Goal: Task Accomplishment & Management: Use online tool/utility

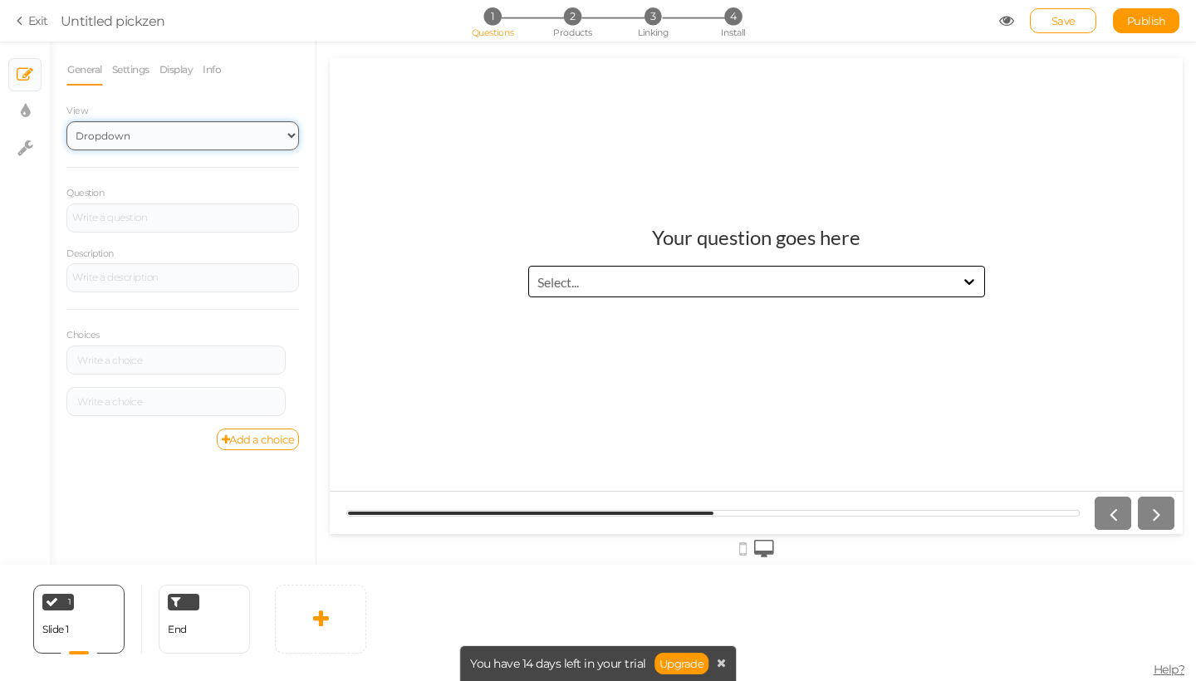
select select "1"
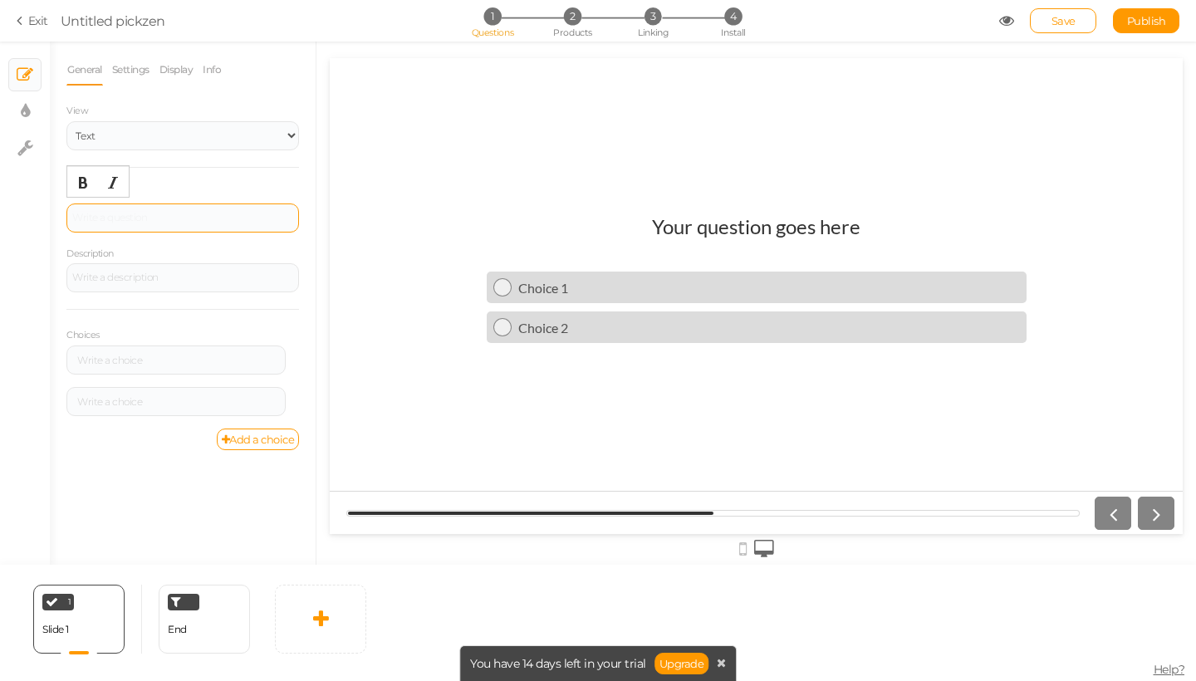
click at [217, 222] on div at bounding box center [182, 217] width 232 height 29
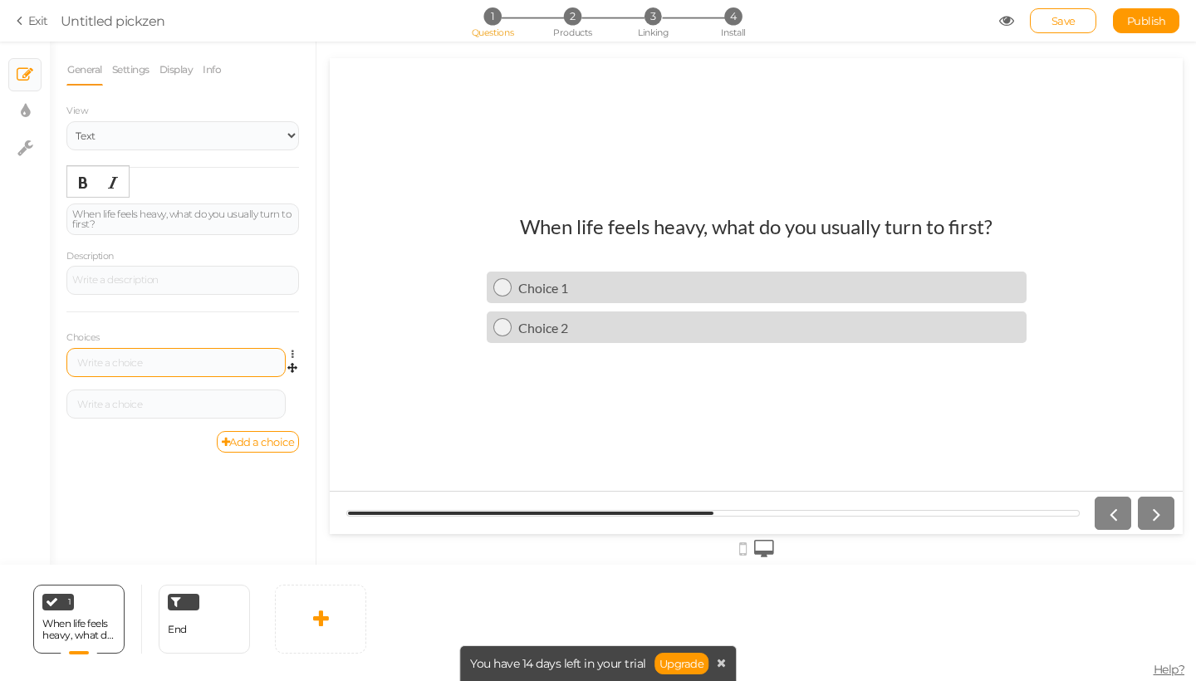
click at [167, 351] on div at bounding box center [175, 362] width 219 height 29
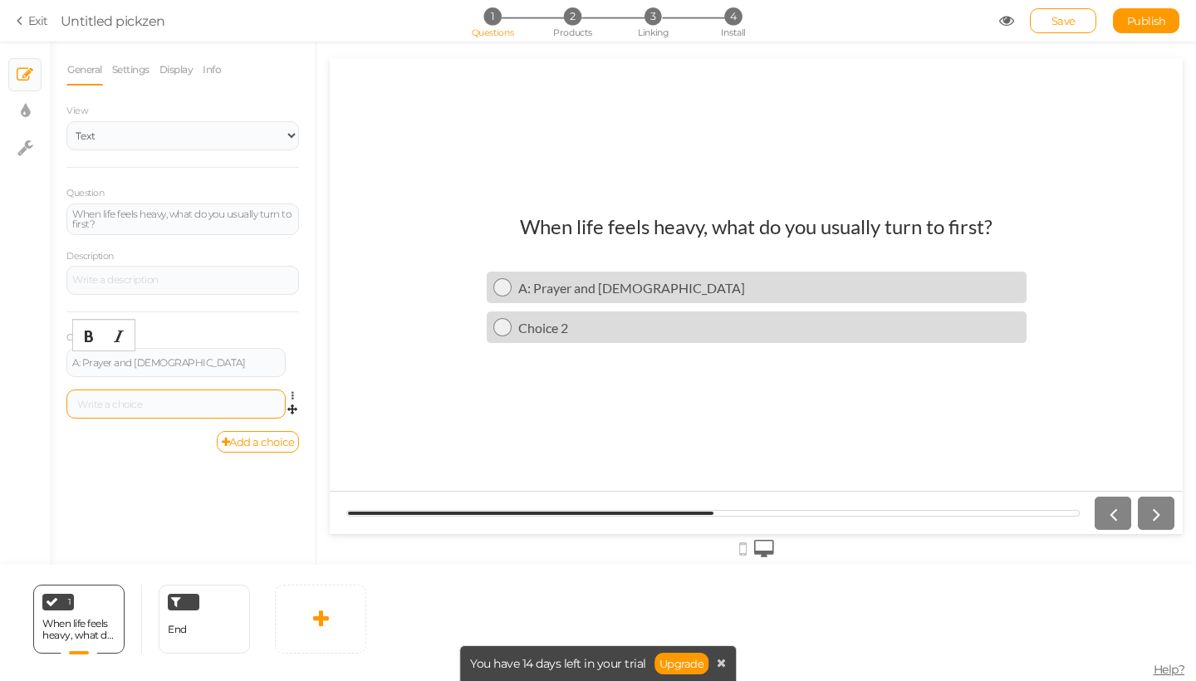
click at [200, 396] on div at bounding box center [175, 403] width 219 height 29
click at [247, 435] on link "Add a choice" at bounding box center [258, 442] width 83 height 22
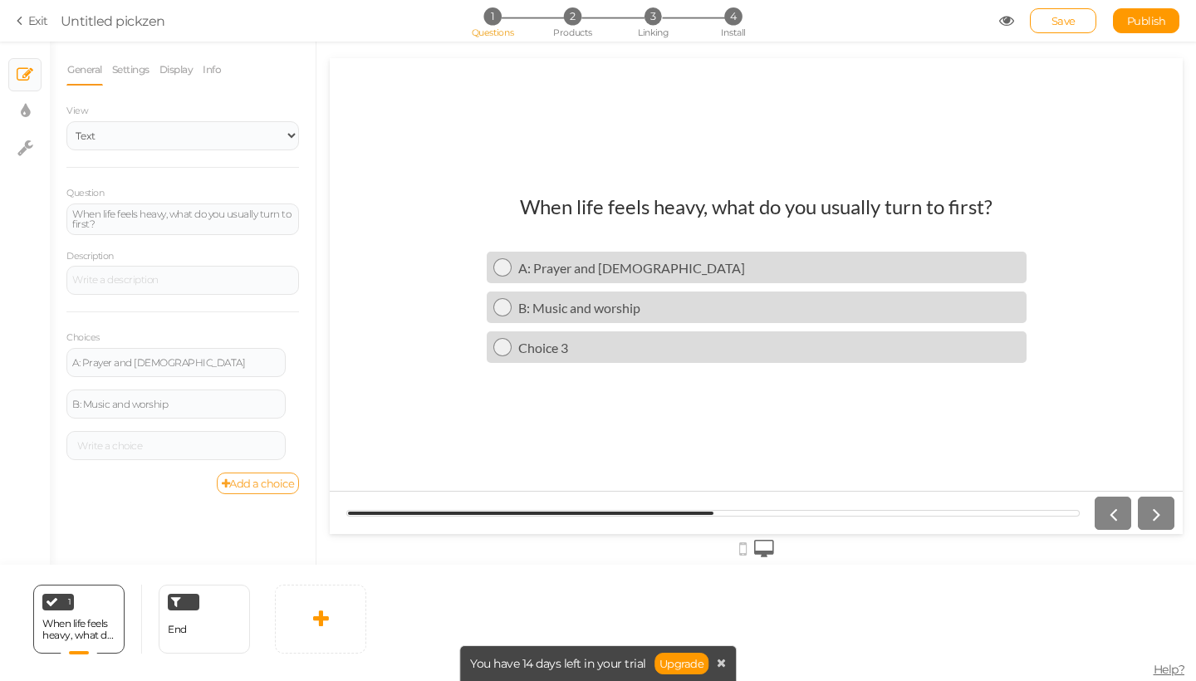
click at [253, 481] on link "Add a choice" at bounding box center [258, 483] width 83 height 22
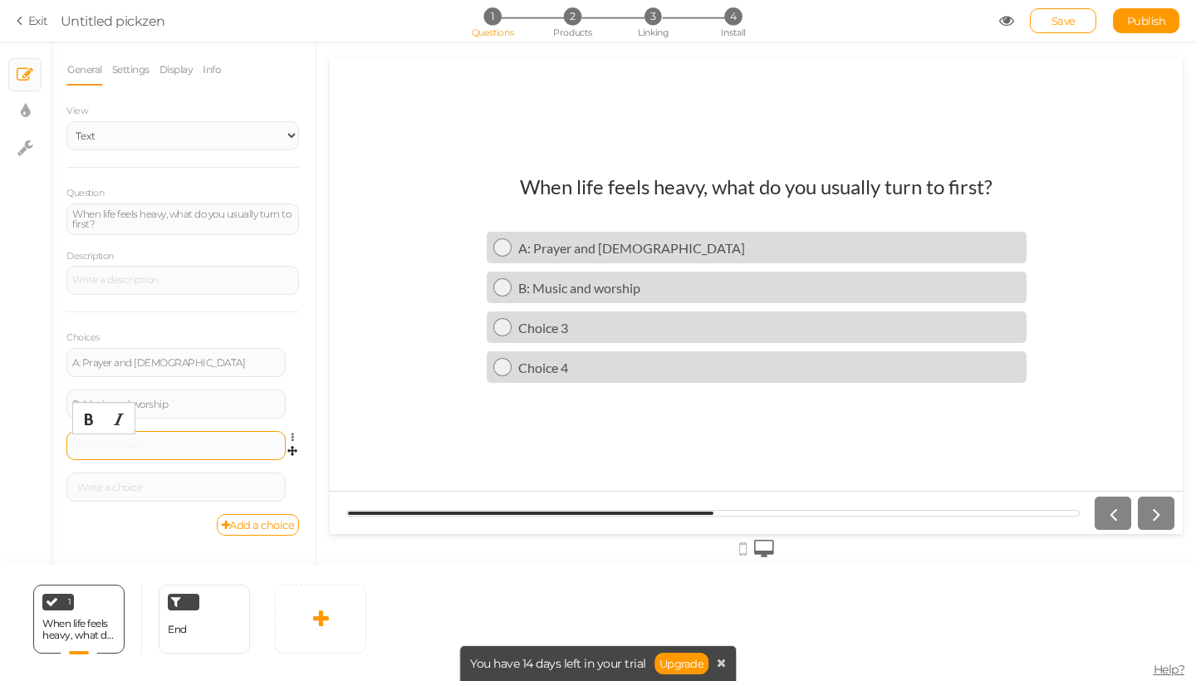
click at [189, 441] on div at bounding box center [176, 446] width 208 height 10
click at [158, 484] on div at bounding box center [176, 487] width 208 height 10
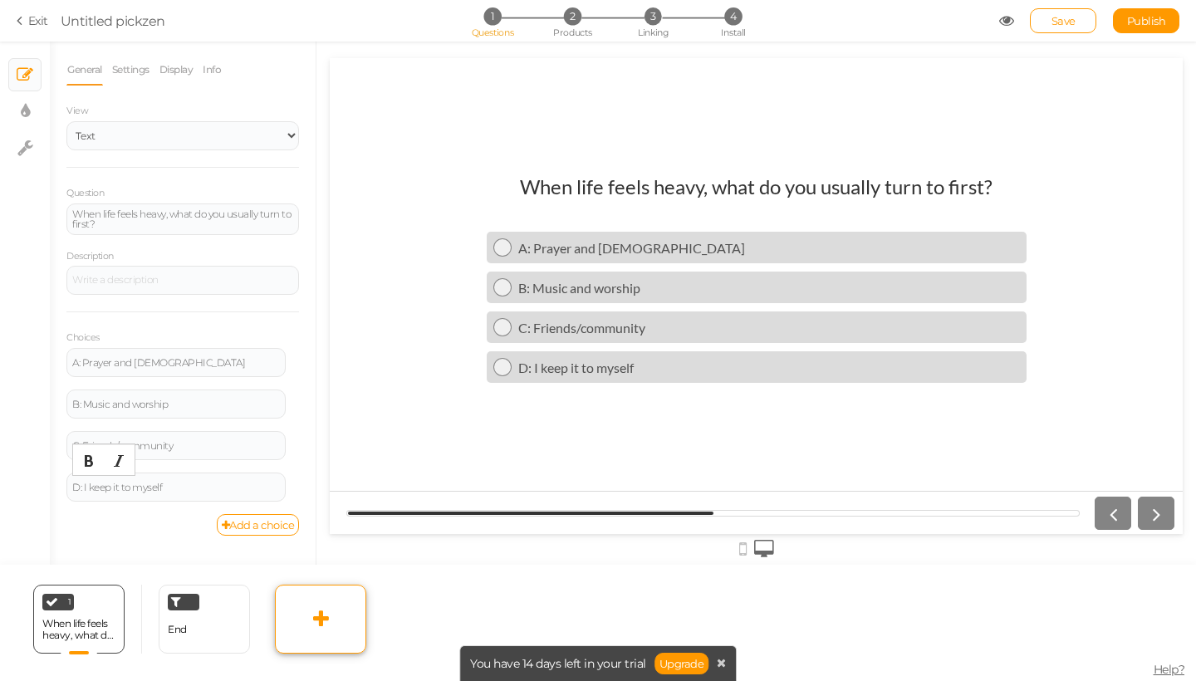
click at [306, 627] on link at bounding box center [320, 618] width 91 height 69
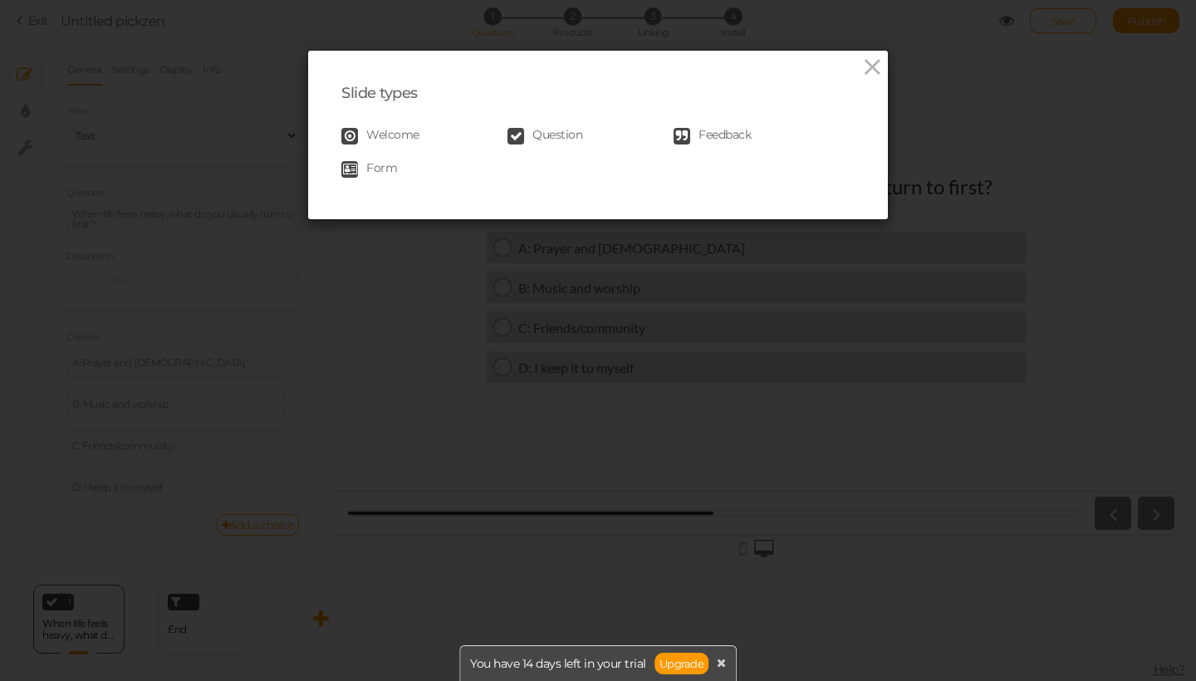
click at [418, 133] on span "Welcome" at bounding box center [392, 136] width 53 height 17
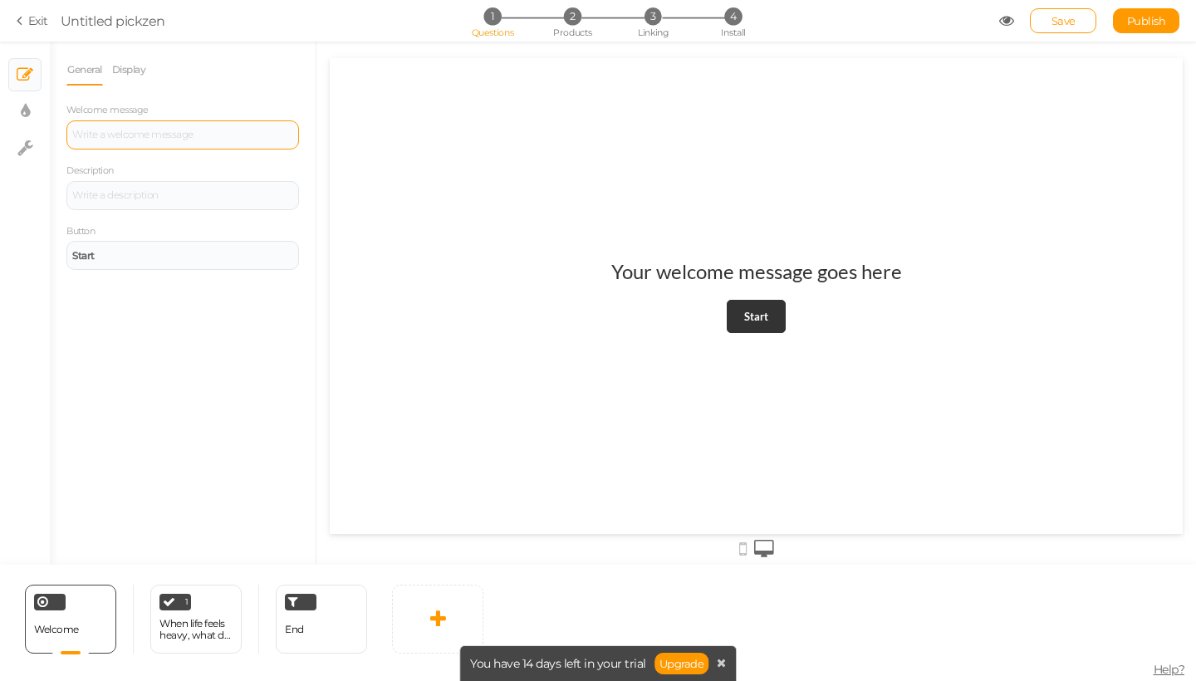
click at [180, 139] on div at bounding box center [182, 134] width 232 height 29
click at [184, 184] on div at bounding box center [182, 195] width 232 height 29
click at [184, 145] on div at bounding box center [182, 134] width 232 height 29
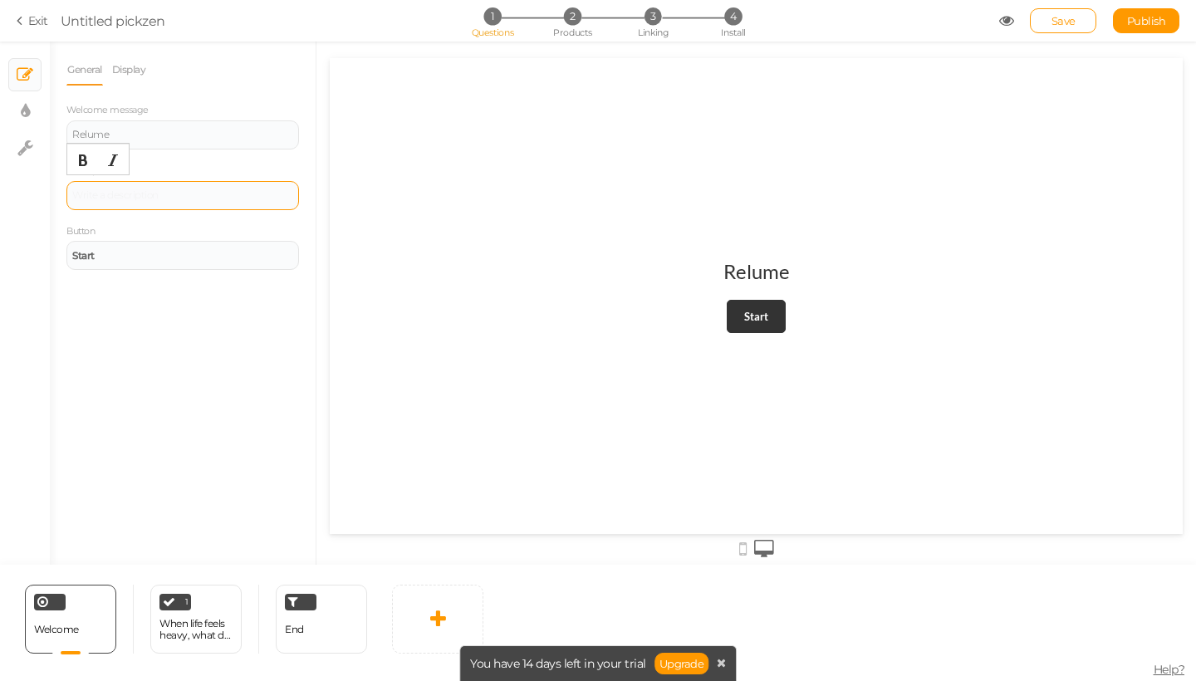
click at [169, 197] on div at bounding box center [182, 195] width 221 height 10
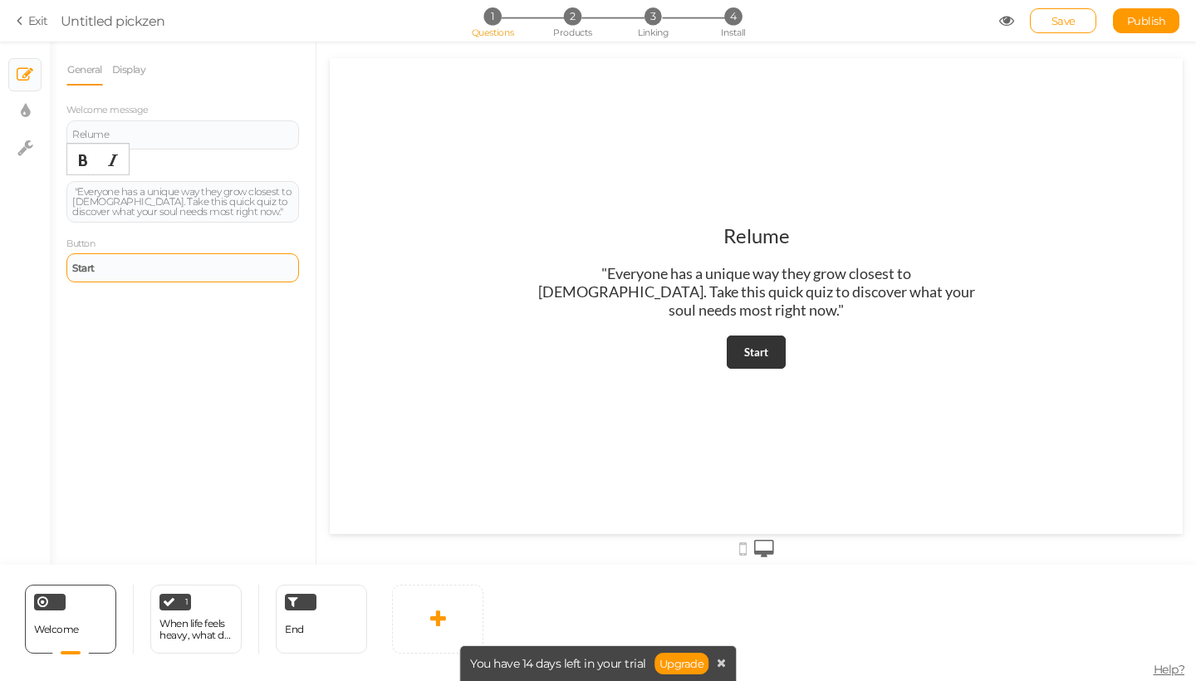
click at [222, 264] on div "Start" at bounding box center [182, 268] width 221 height 10
click at [194, 622] on div "When life feels heavy, what do you usually turn to first?" at bounding box center [195, 629] width 73 height 23
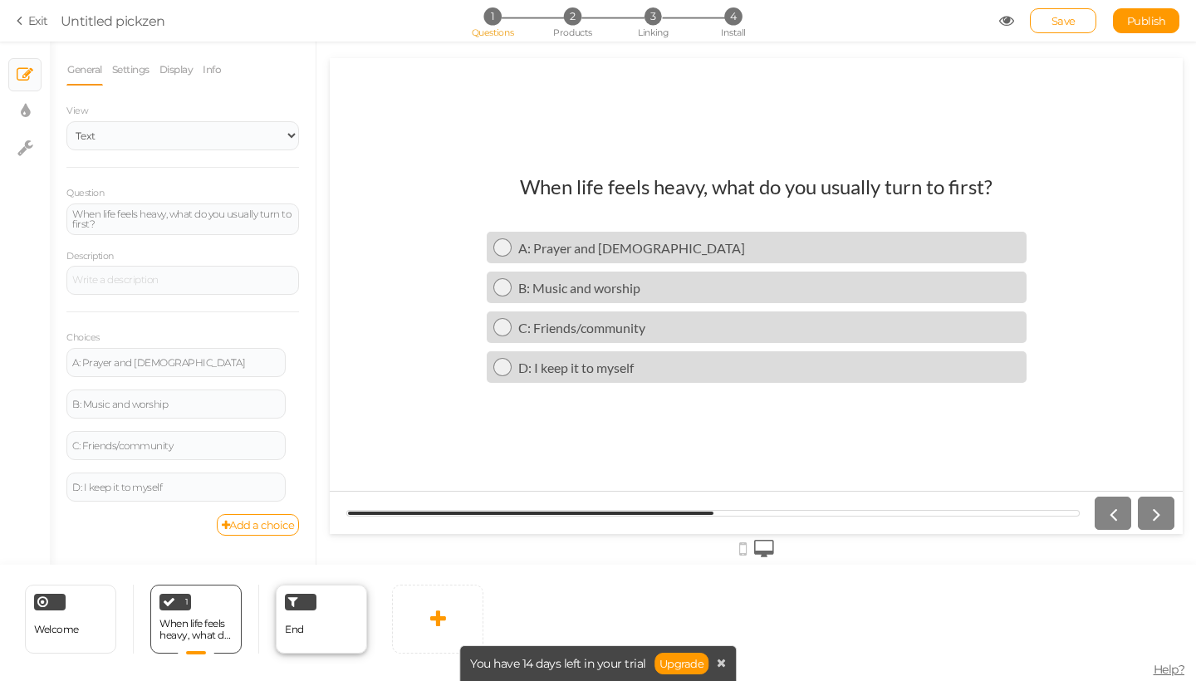
click at [301, 600] on div at bounding box center [301, 602] width 32 height 17
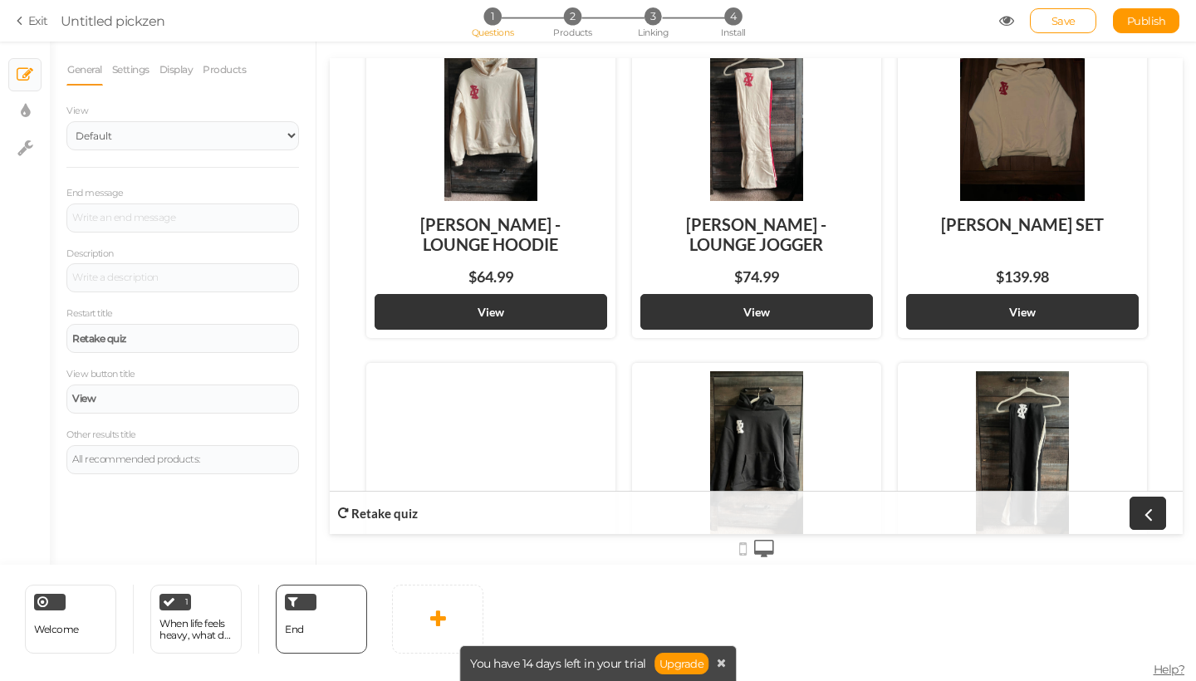
scroll to position [100, 0]
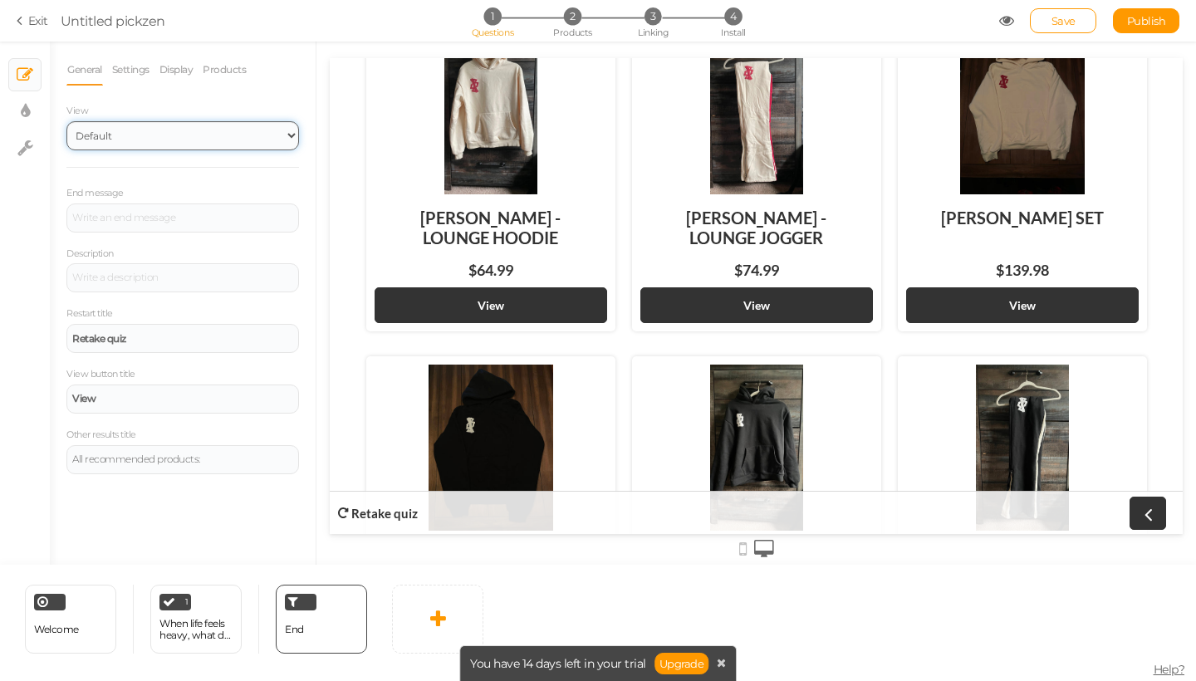
select select "1000"
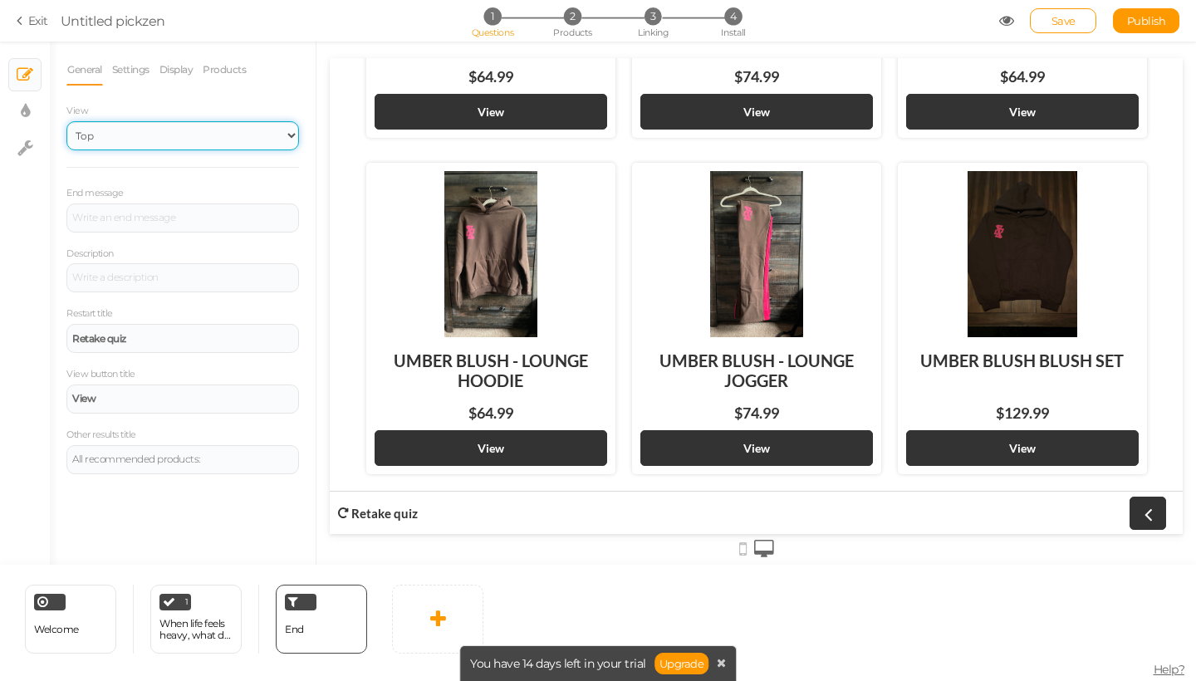
scroll to position [1003, 0]
click at [227, 66] on link "Products" at bounding box center [224, 70] width 45 height 32
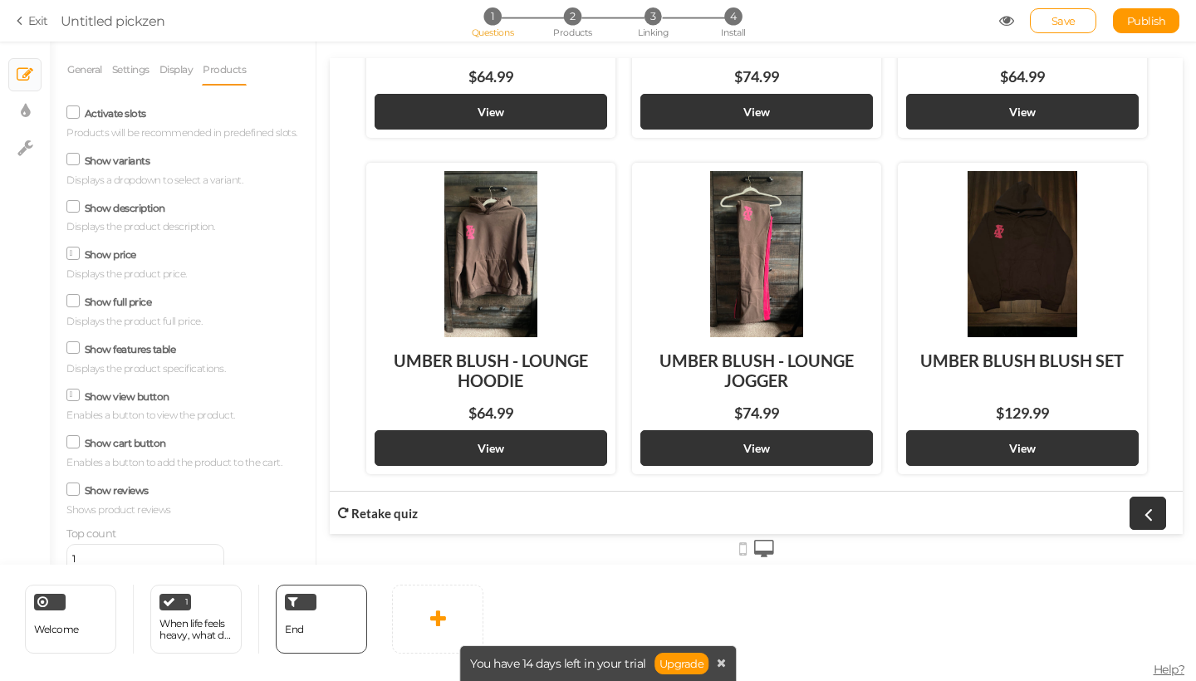
click at [75, 253] on icon at bounding box center [74, 253] width 8 height 0
click at [0, 0] on input "Show price" at bounding box center [0, 0] width 0 height 0
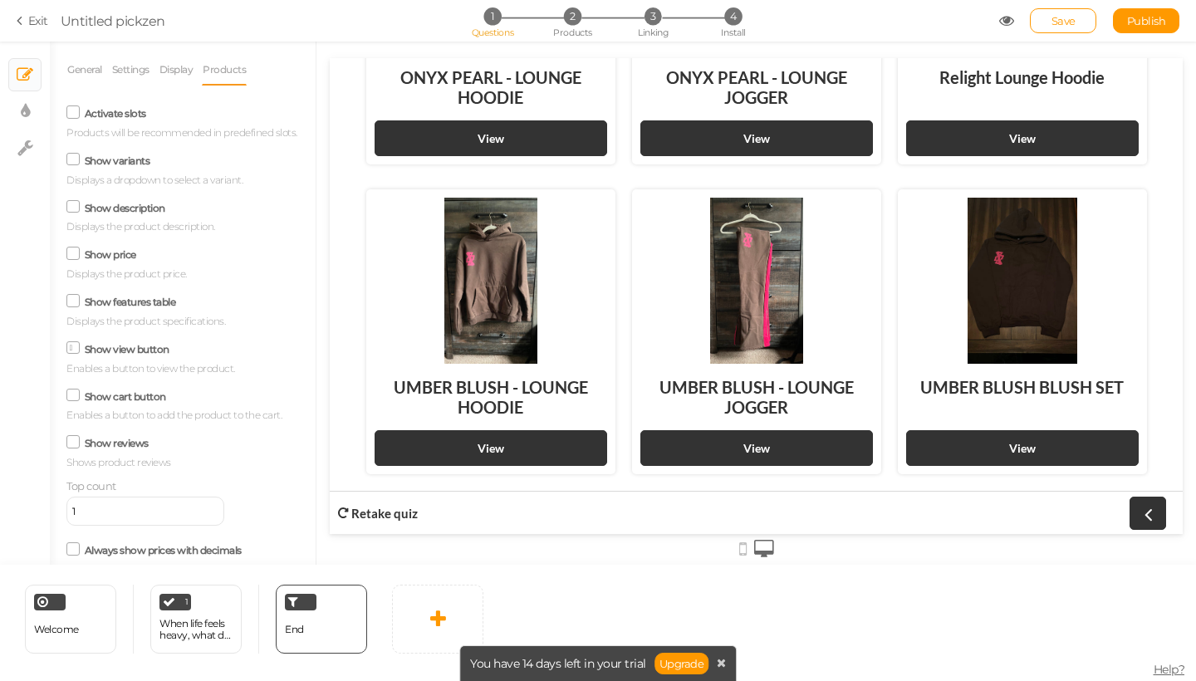
scroll to position [897, 0]
click at [75, 161] on icon at bounding box center [73, 159] width 22 height 8
click at [0, 0] on input "Show variants" at bounding box center [0, 0] width 0 height 0
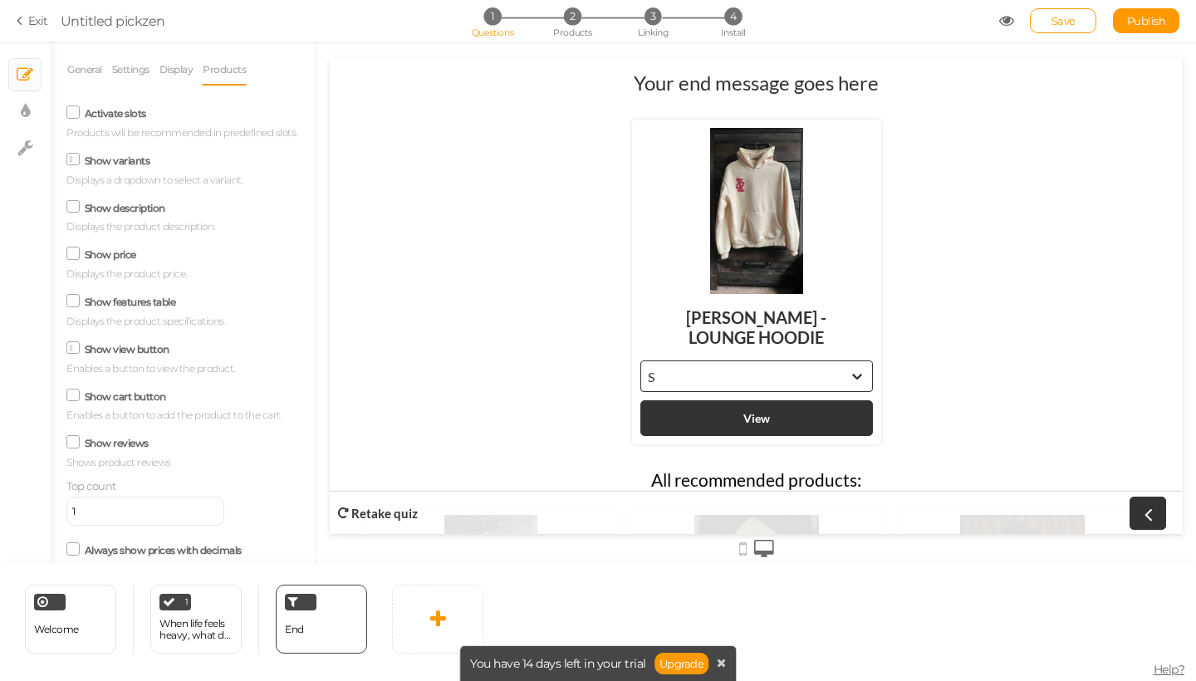
scroll to position [0, 0]
click at [71, 208] on icon at bounding box center [73, 206] width 22 height 8
click at [0, 0] on input "Show description" at bounding box center [0, 0] width 0 height 0
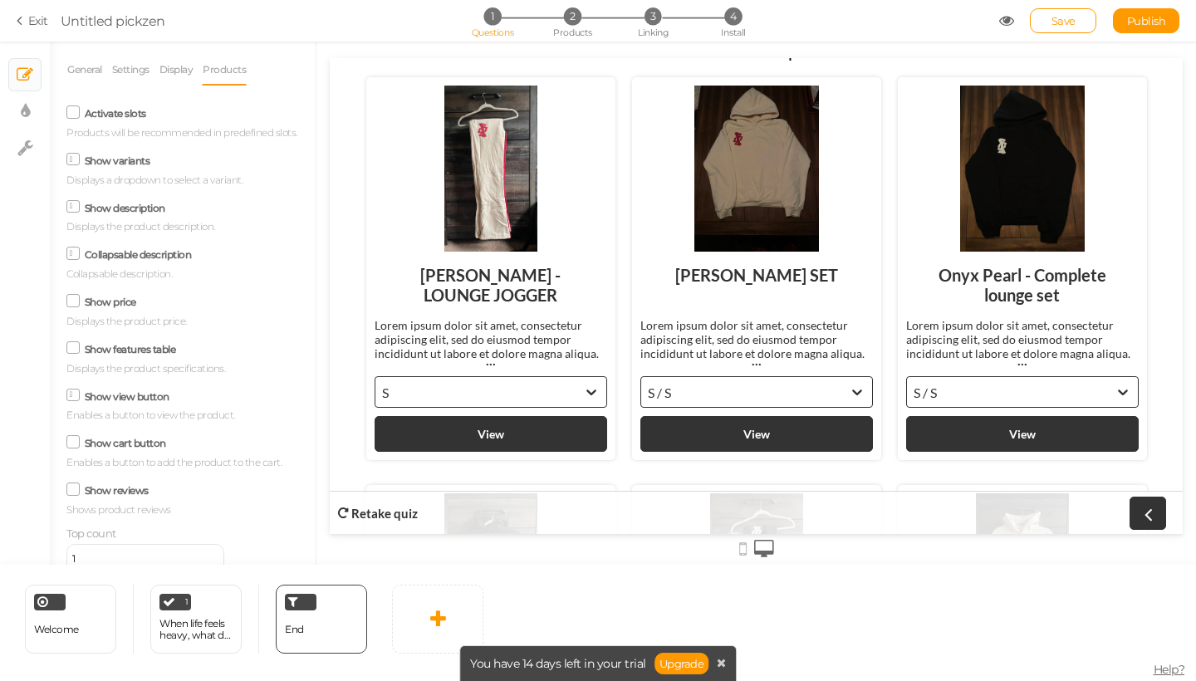
scroll to position [488, 0]
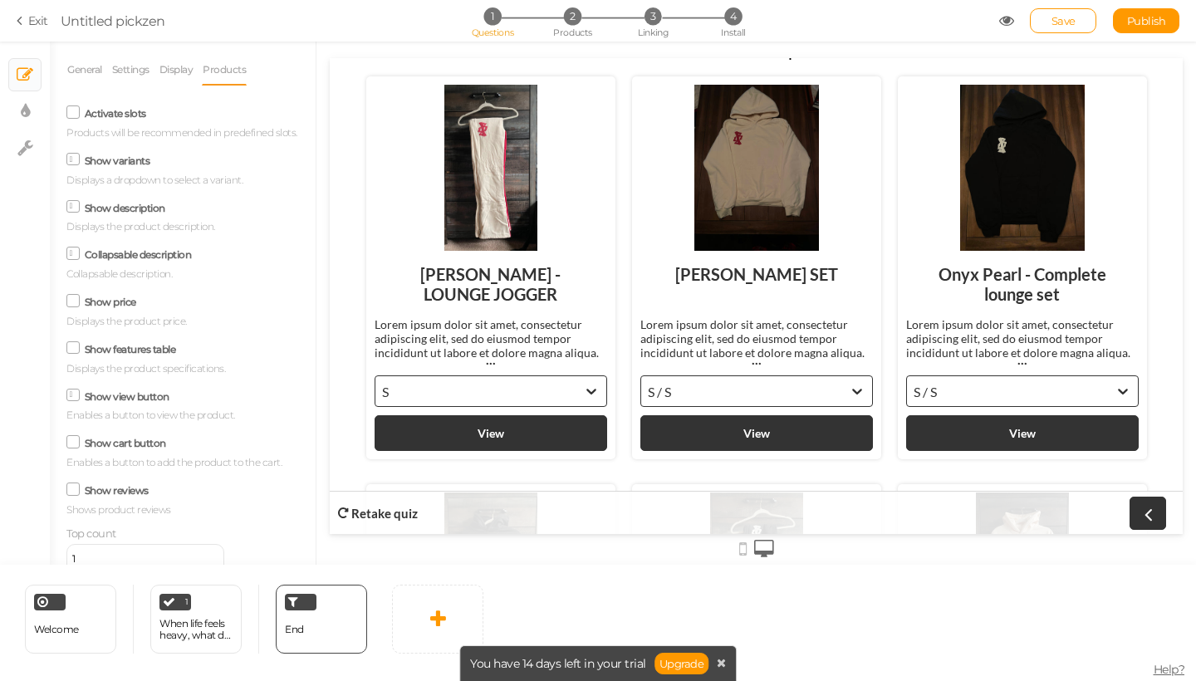
click at [76, 247] on span at bounding box center [72, 253] width 13 height 13
click at [0, 0] on input "Collapsable description" at bounding box center [0, 0] width 0 height 0
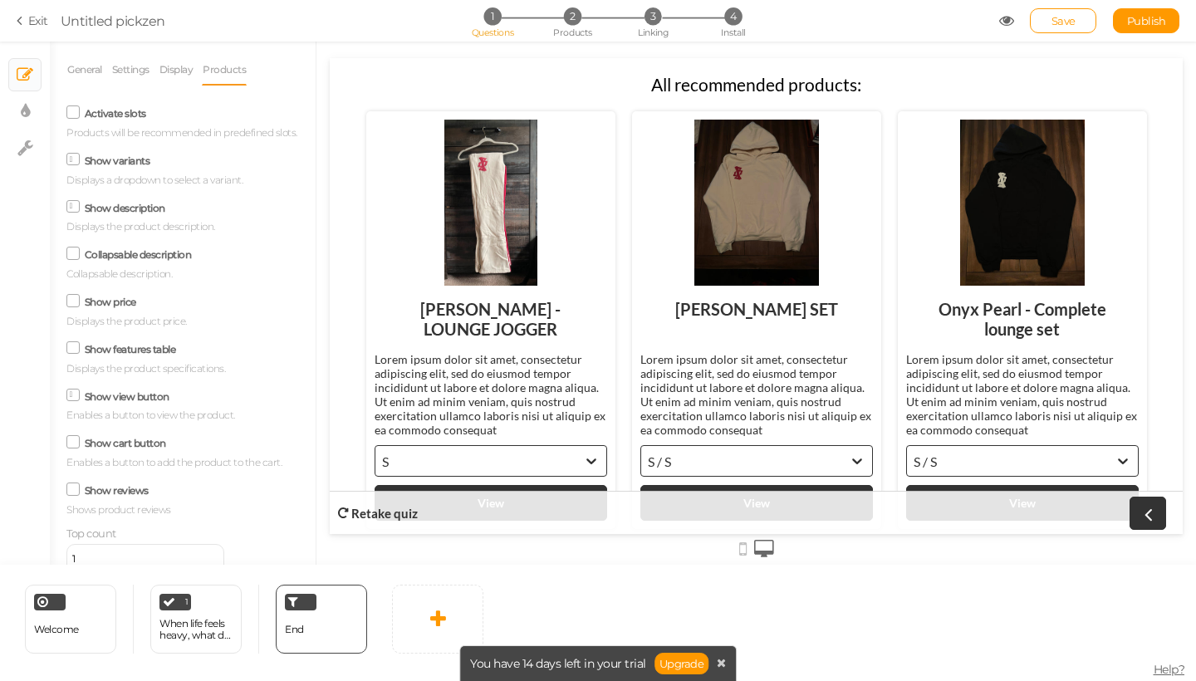
click at [78, 115] on icon at bounding box center [73, 112] width 22 height 8
click at [0, 0] on input "Activate slots" at bounding box center [0, 0] width 0 height 0
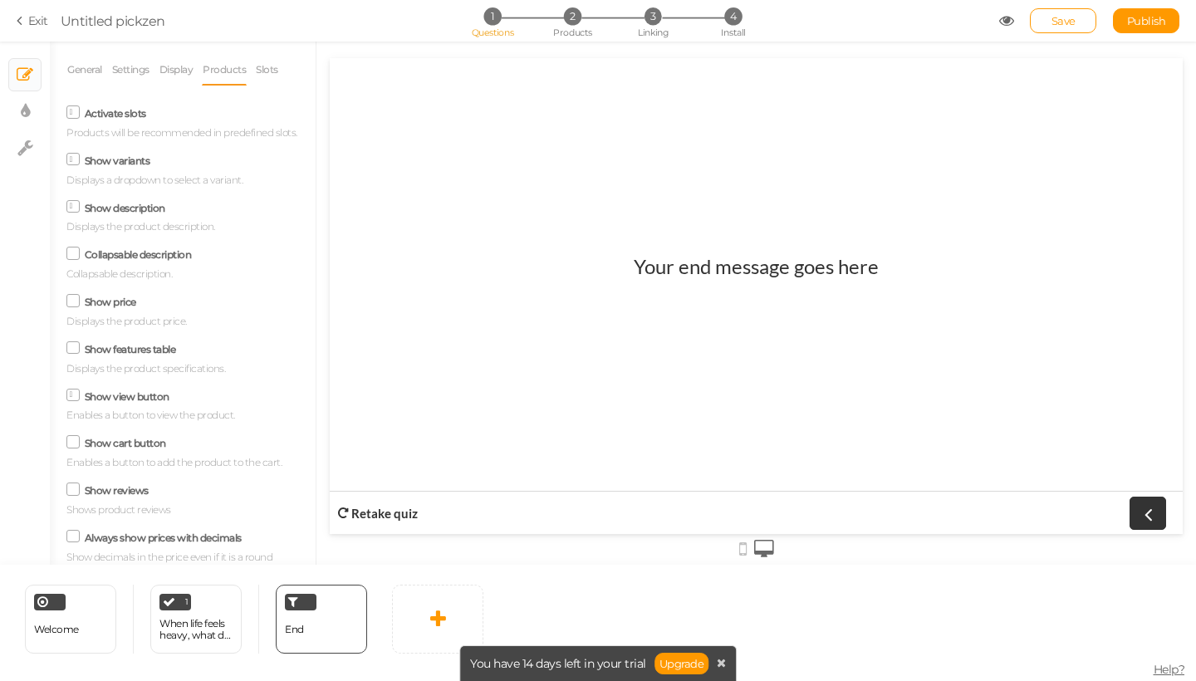
scroll to position [0, 0]
click at [71, 112] on icon at bounding box center [74, 112] width 8 height 0
click at [0, 0] on input "Activate slots" at bounding box center [0, 0] width 0 height 0
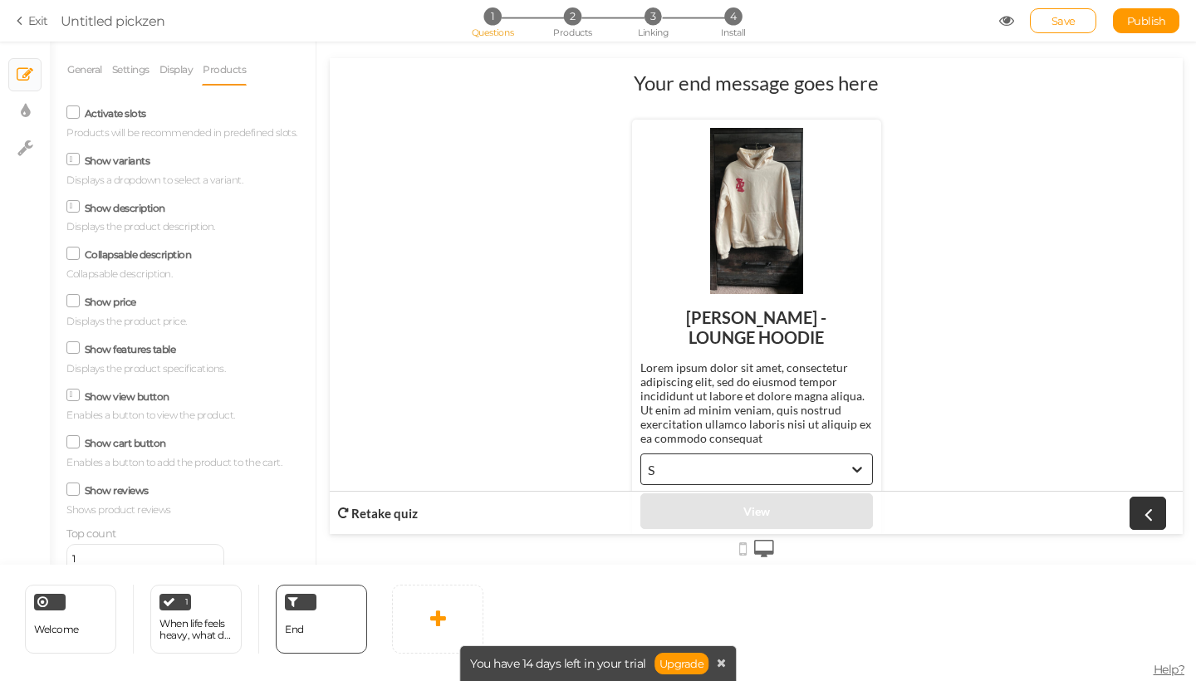
click at [71, 110] on icon at bounding box center [73, 112] width 22 height 8
click at [0, 0] on input "Activate slots" at bounding box center [0, 0] width 0 height 0
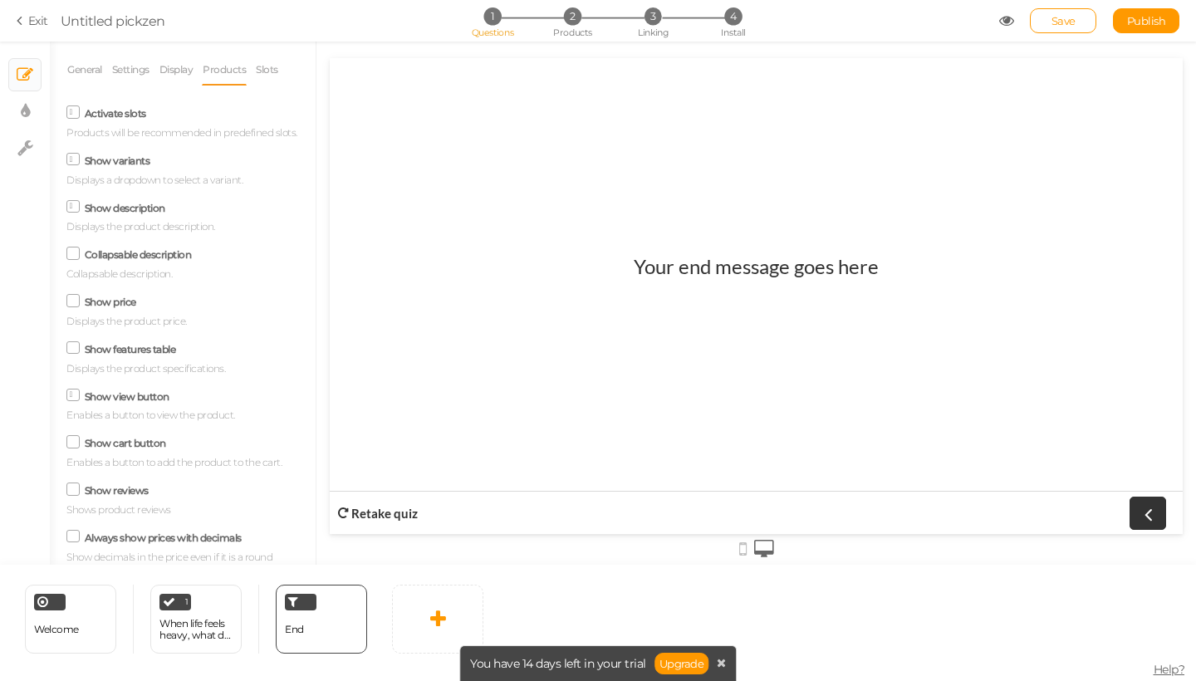
click at [75, 112] on icon at bounding box center [74, 112] width 8 height 0
click at [0, 0] on input "Activate slots" at bounding box center [0, 0] width 0 height 0
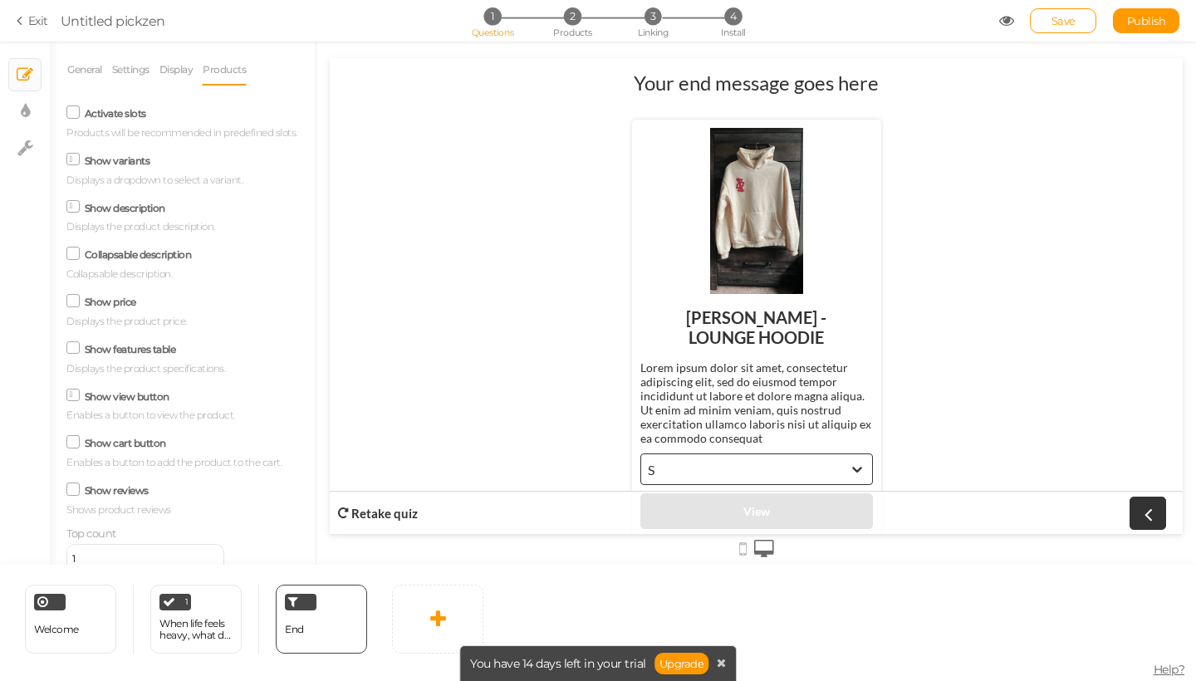
click at [71, 159] on icon at bounding box center [74, 159] width 8 height 0
click at [0, 0] on input "Show variants" at bounding box center [0, 0] width 0 height 0
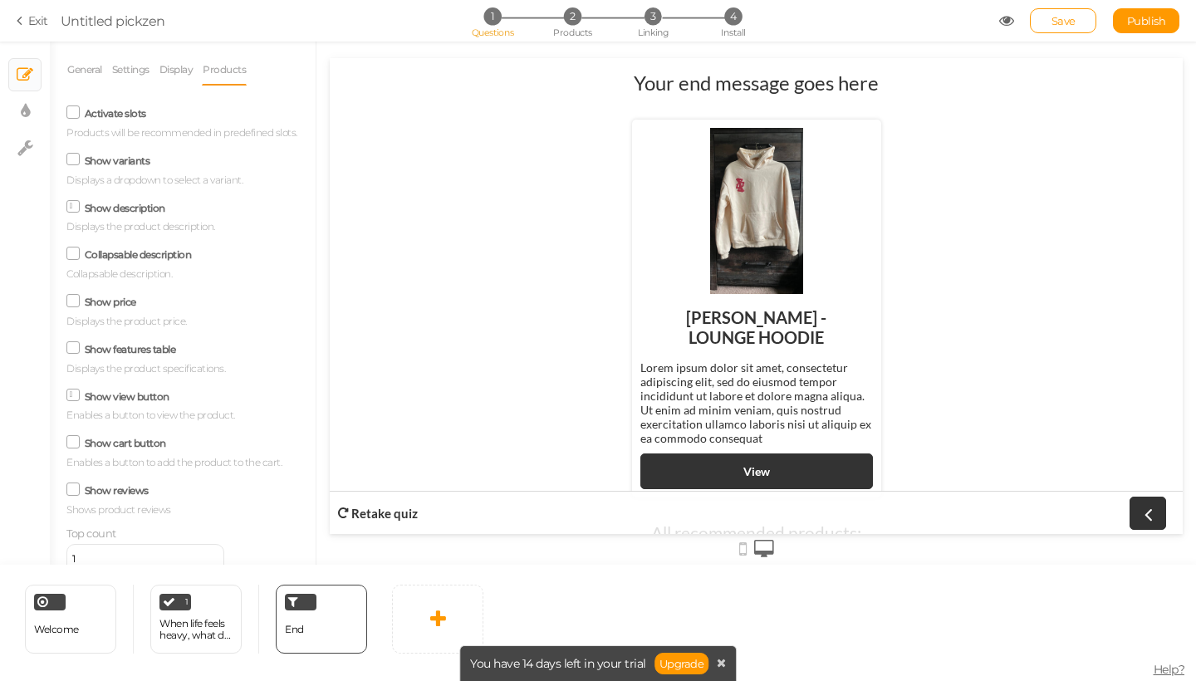
click at [75, 193] on div "Activate slots Products will be recommended in predefined slots. Show variants …" at bounding box center [182, 337] width 232 height 472
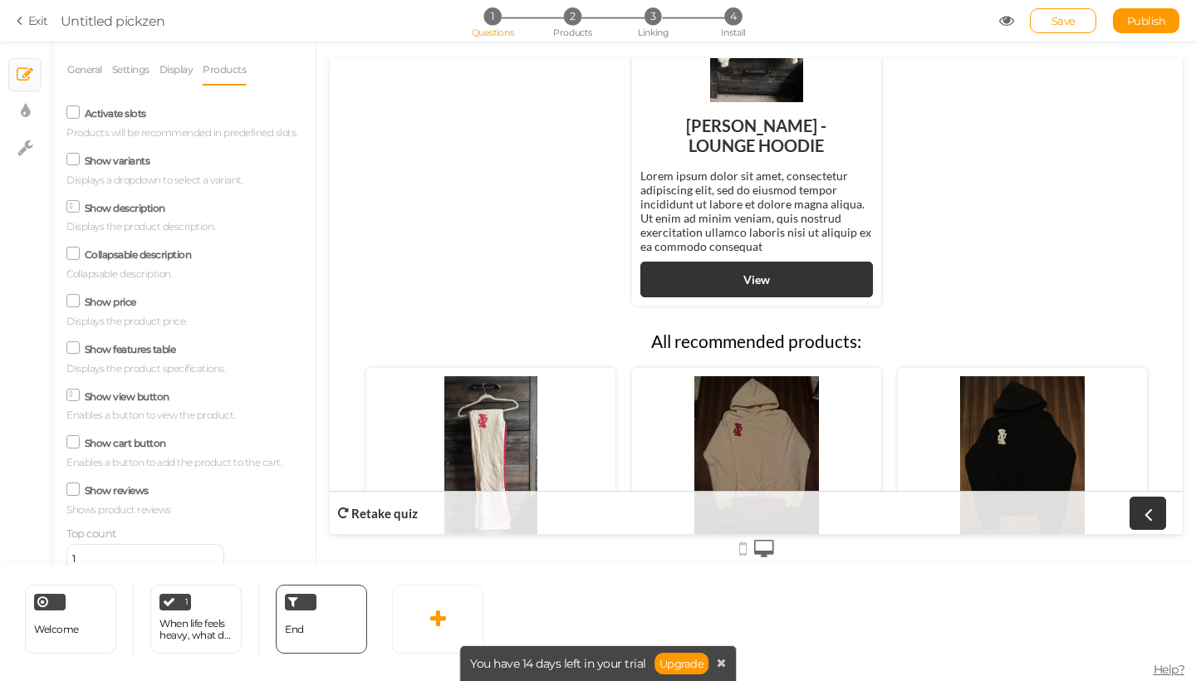
scroll to position [205, 0]
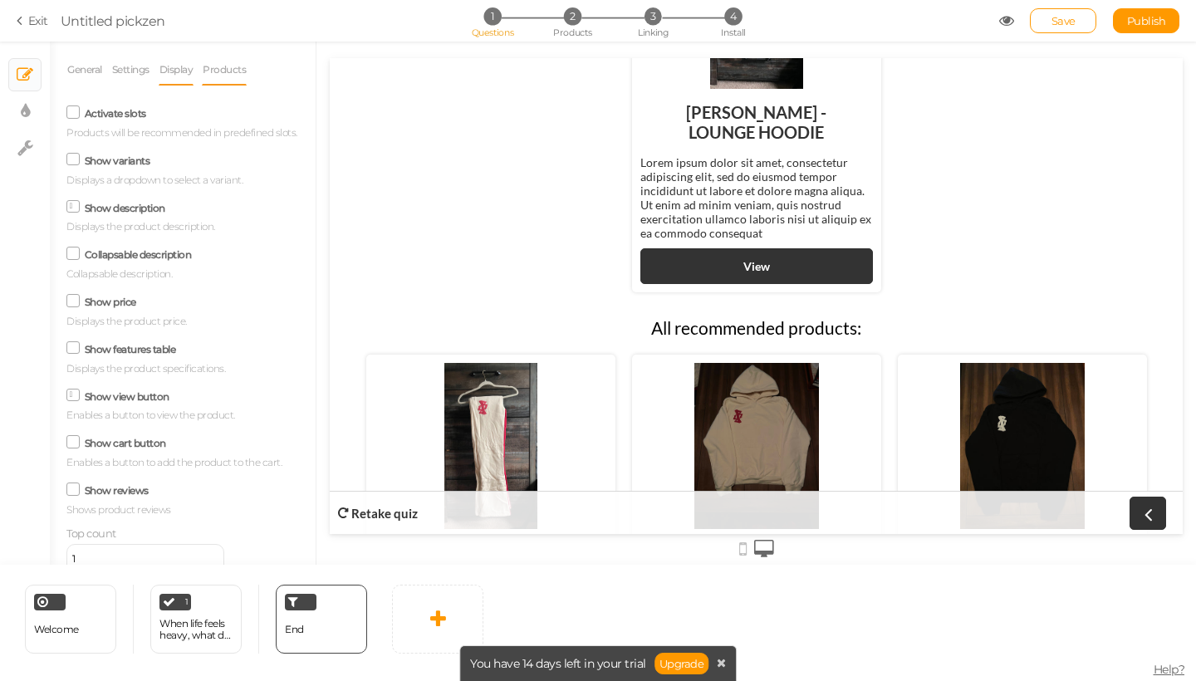
click at [183, 69] on link "Display" at bounding box center [177, 70] width 36 height 32
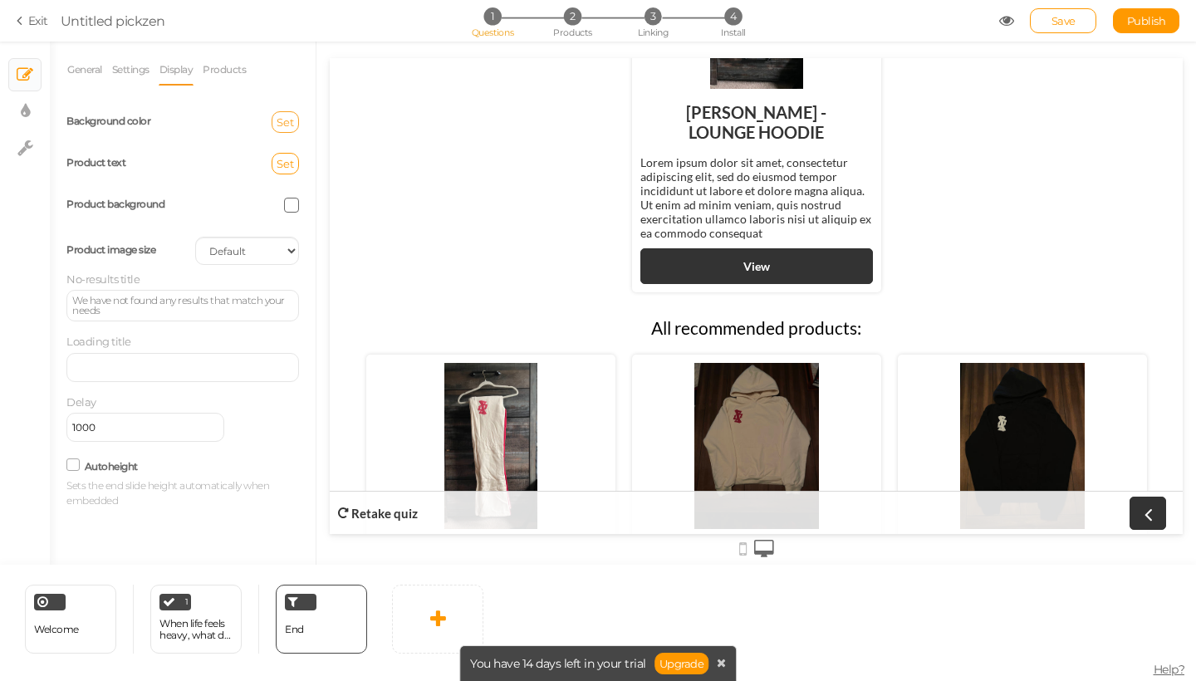
click at [286, 120] on span "Set" at bounding box center [284, 121] width 17 height 13
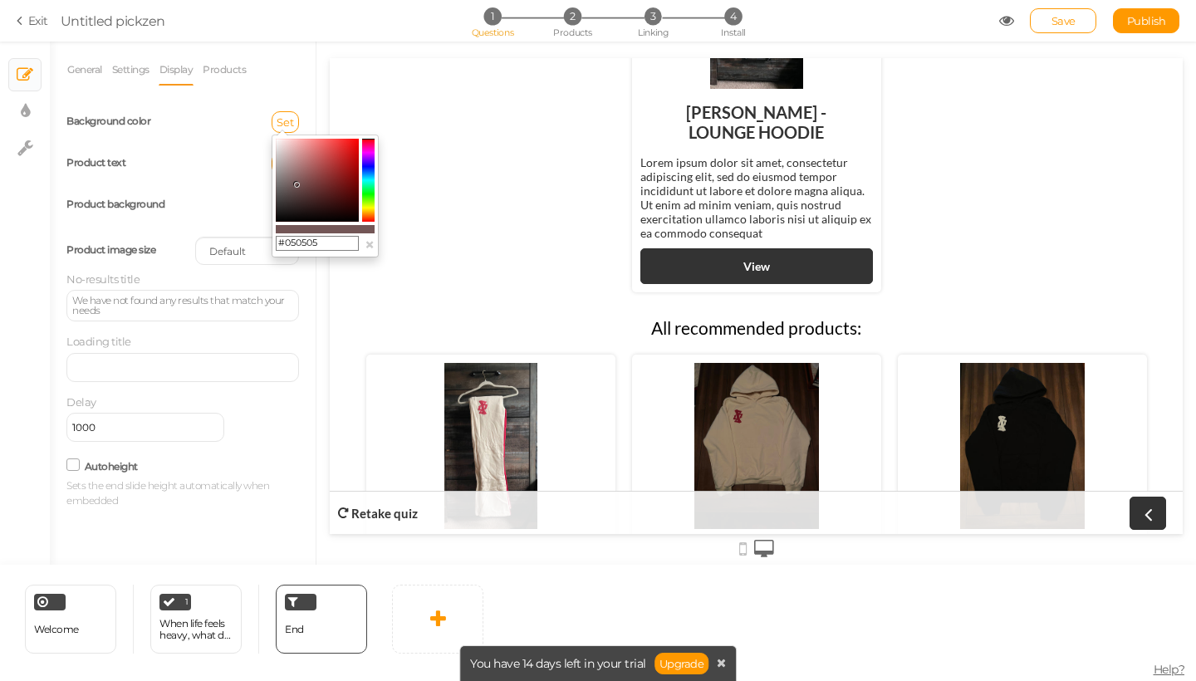
type input "#000000"
drag, startPoint x: 315, startPoint y: 157, endPoint x: 255, endPoint y: 240, distance: 102.3
click at [255, 240] on body "× Close A wider screen is needed to use the Pickzen builder Exit Untitled pickz…" at bounding box center [598, 340] width 1196 height 681
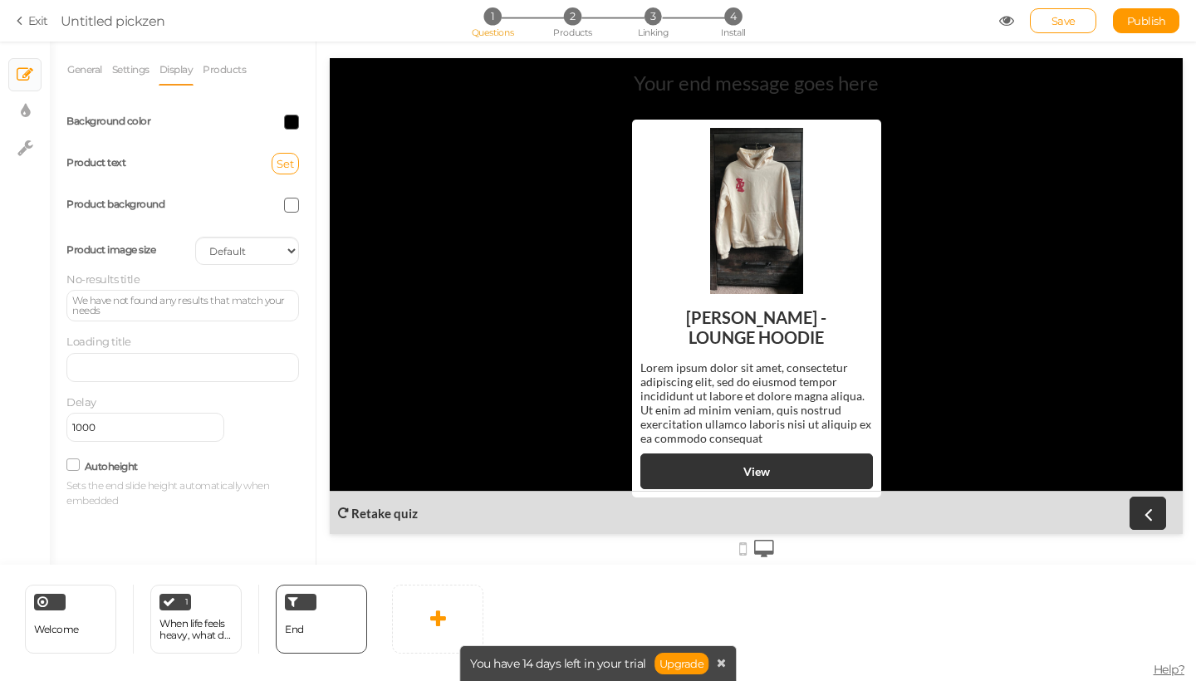
scroll to position [0, 0]
click at [218, 68] on link "Products" at bounding box center [224, 70] width 45 height 32
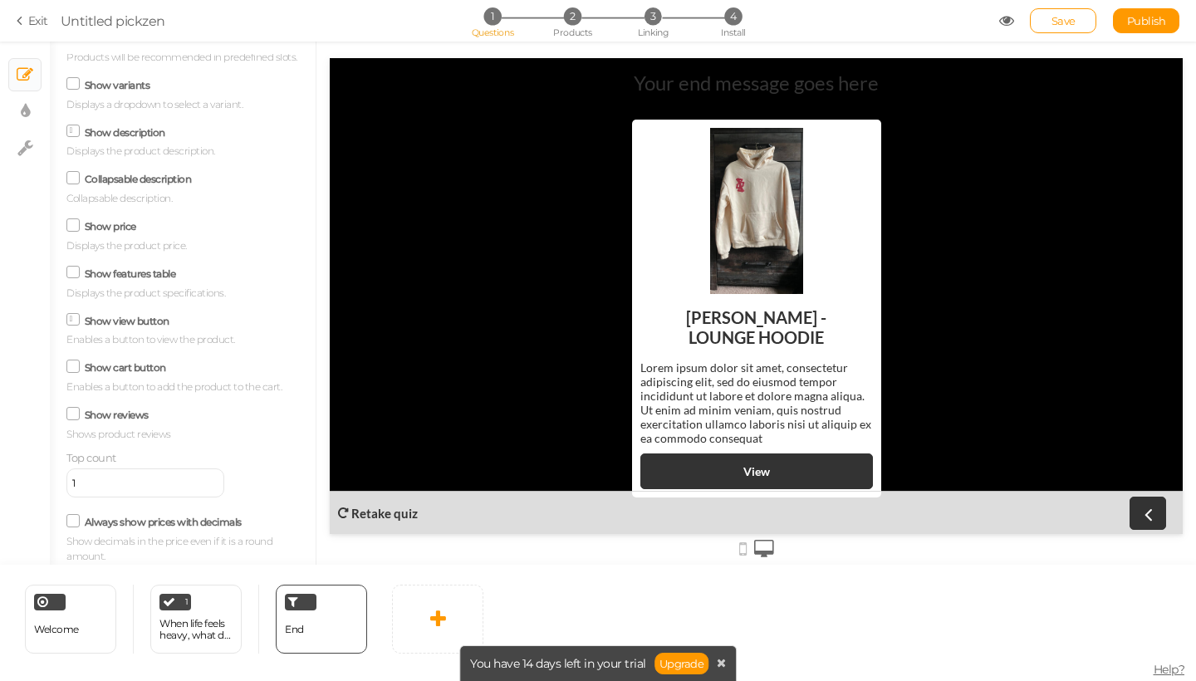
scroll to position [90, 0]
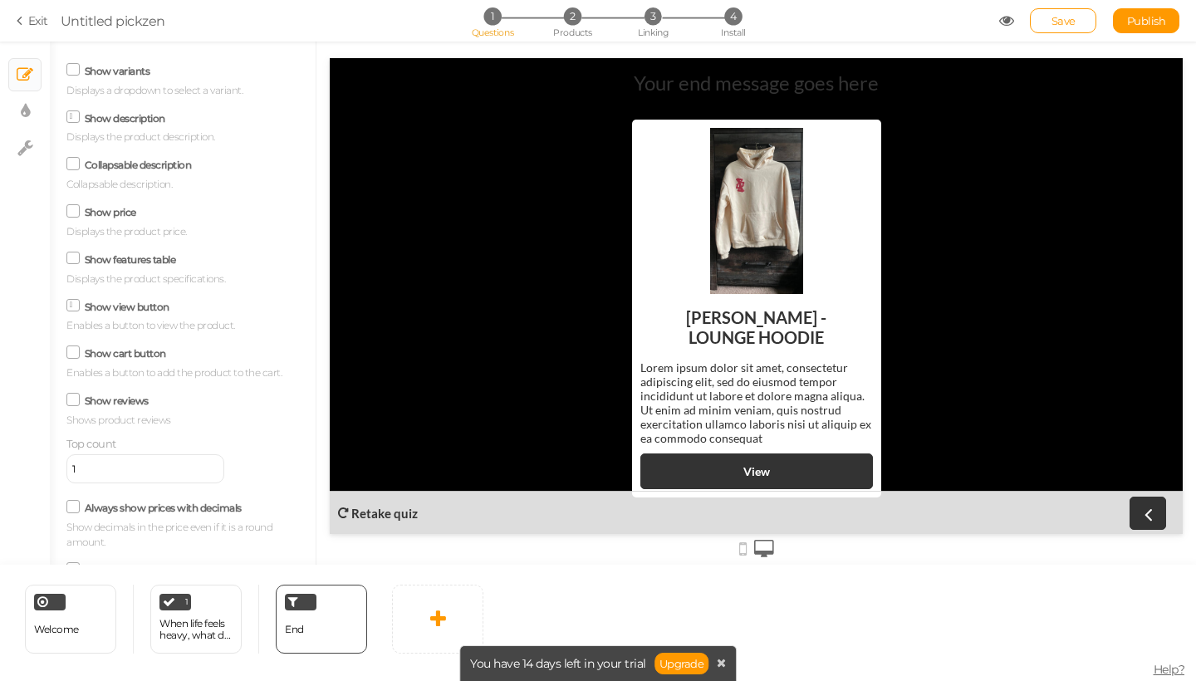
click at [80, 159] on icon at bounding box center [73, 163] width 22 height 8
click at [0, 0] on input "Collapsable description" at bounding box center [0, 0] width 0 height 0
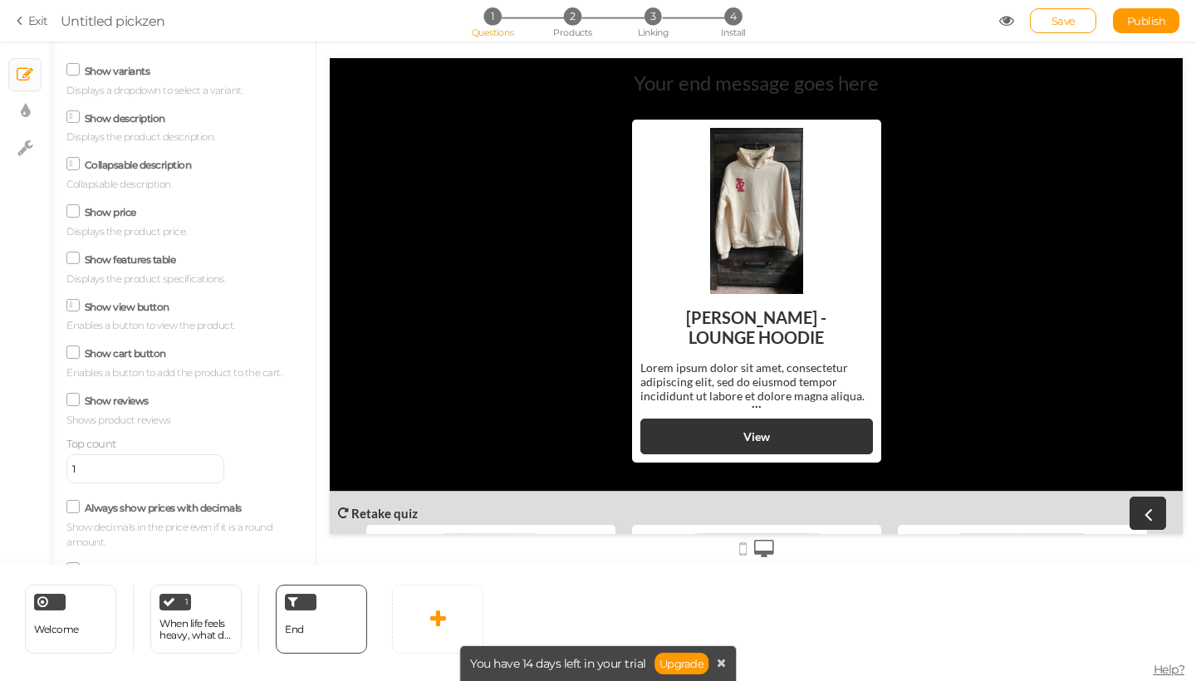
click at [77, 157] on span at bounding box center [72, 163] width 13 height 13
click at [0, 0] on input "Collapsable description" at bounding box center [0, 0] width 0 height 0
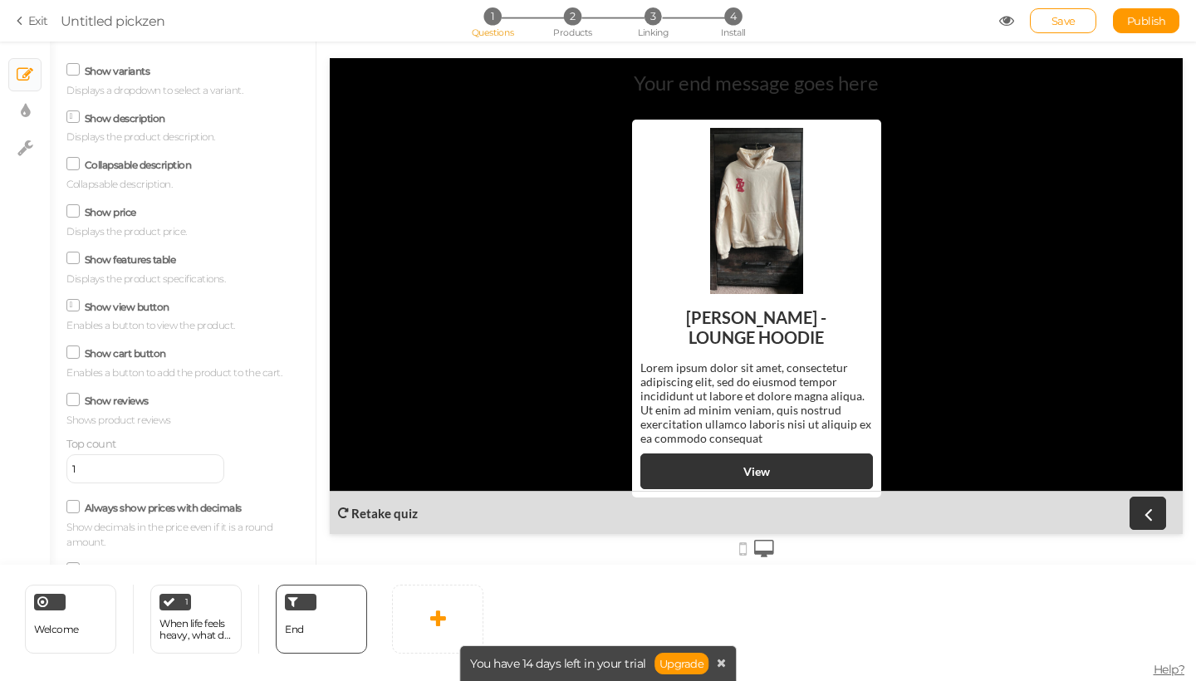
scroll to position [71, 0]
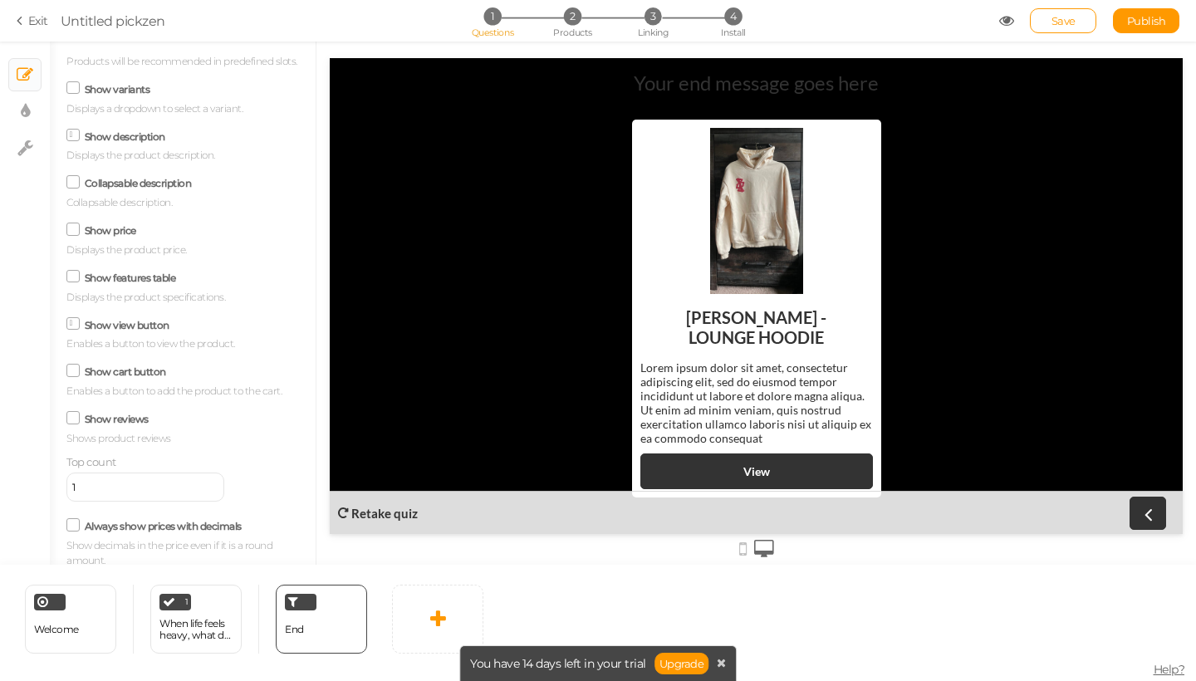
click at [75, 134] on icon at bounding box center [74, 134] width 8 height 0
click at [0, 0] on input "Show description" at bounding box center [0, 0] width 0 height 0
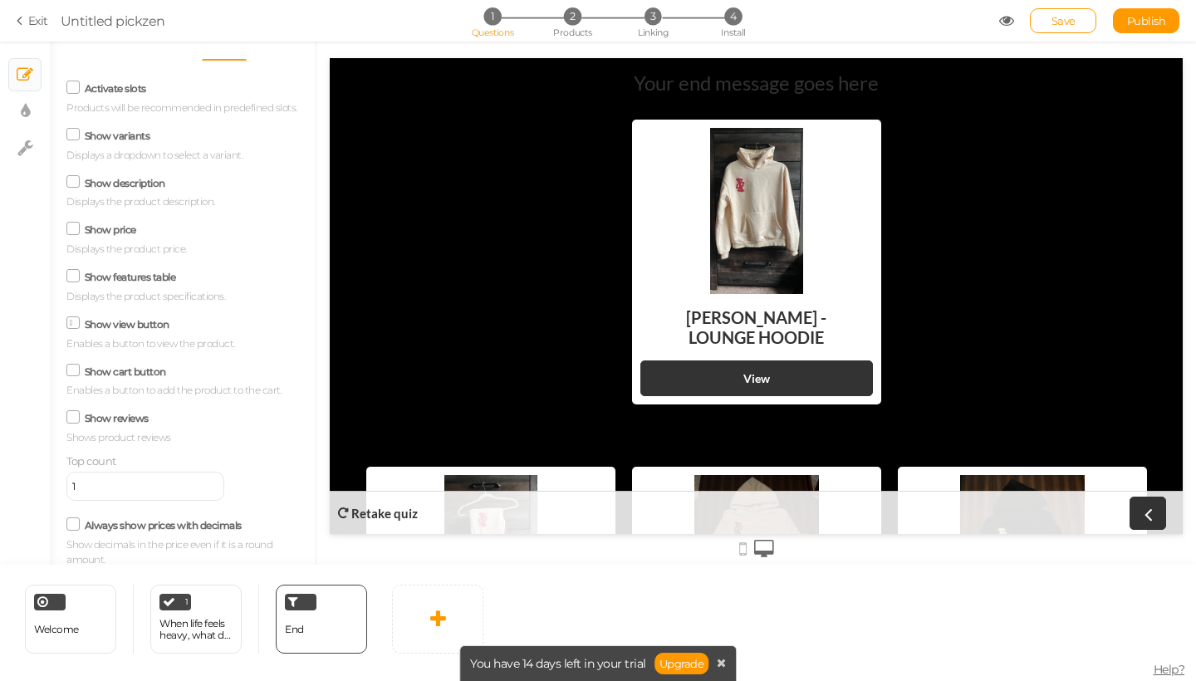
scroll to position [0, 0]
click at [575, 32] on span "Products" at bounding box center [572, 33] width 39 height 12
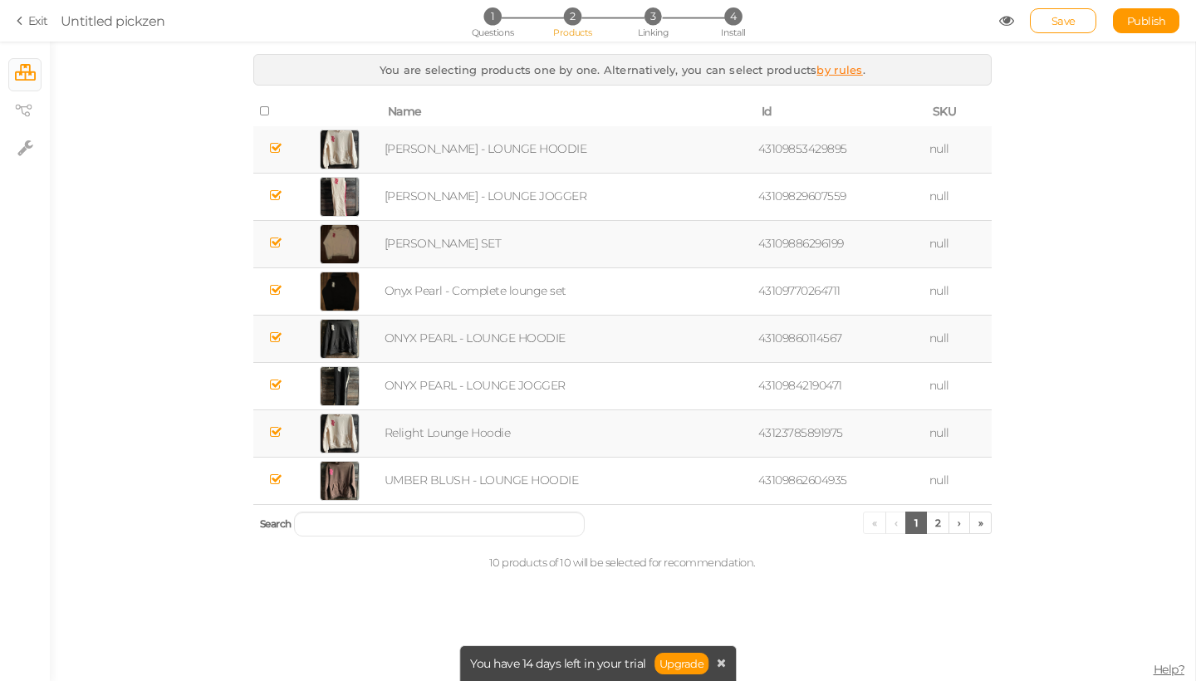
click at [277, 144] on icon at bounding box center [276, 148] width 12 height 12
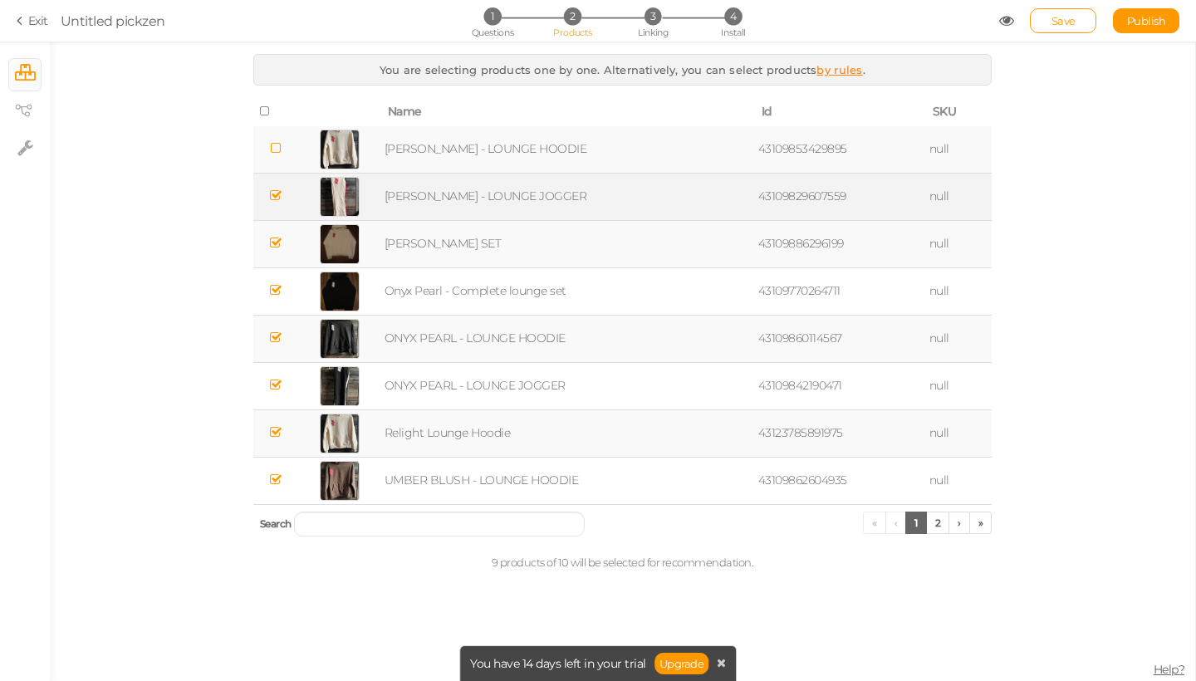
click at [276, 202] on span at bounding box center [276, 196] width 12 height 16
click at [275, 252] on td at bounding box center [275, 243] width 45 height 47
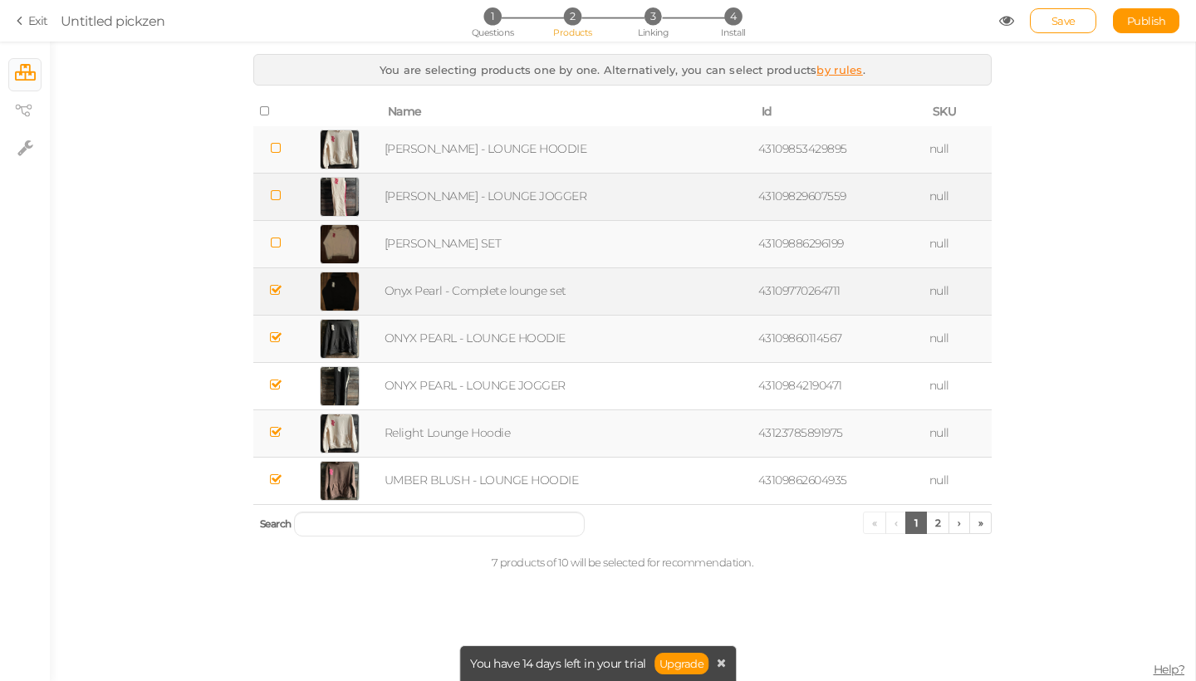
click at [271, 291] on icon at bounding box center [276, 290] width 12 height 12
click at [276, 338] on icon at bounding box center [276, 337] width 12 height 12
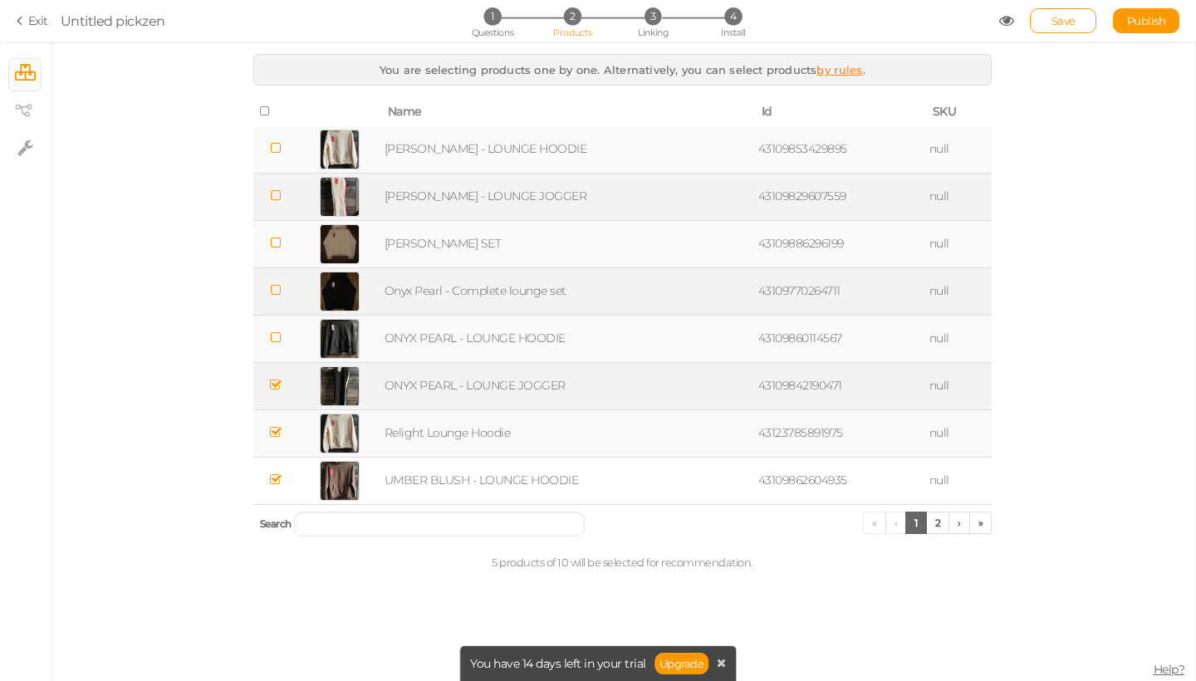
click at [275, 388] on icon at bounding box center [276, 385] width 12 height 12
click at [275, 434] on icon at bounding box center [276, 432] width 12 height 12
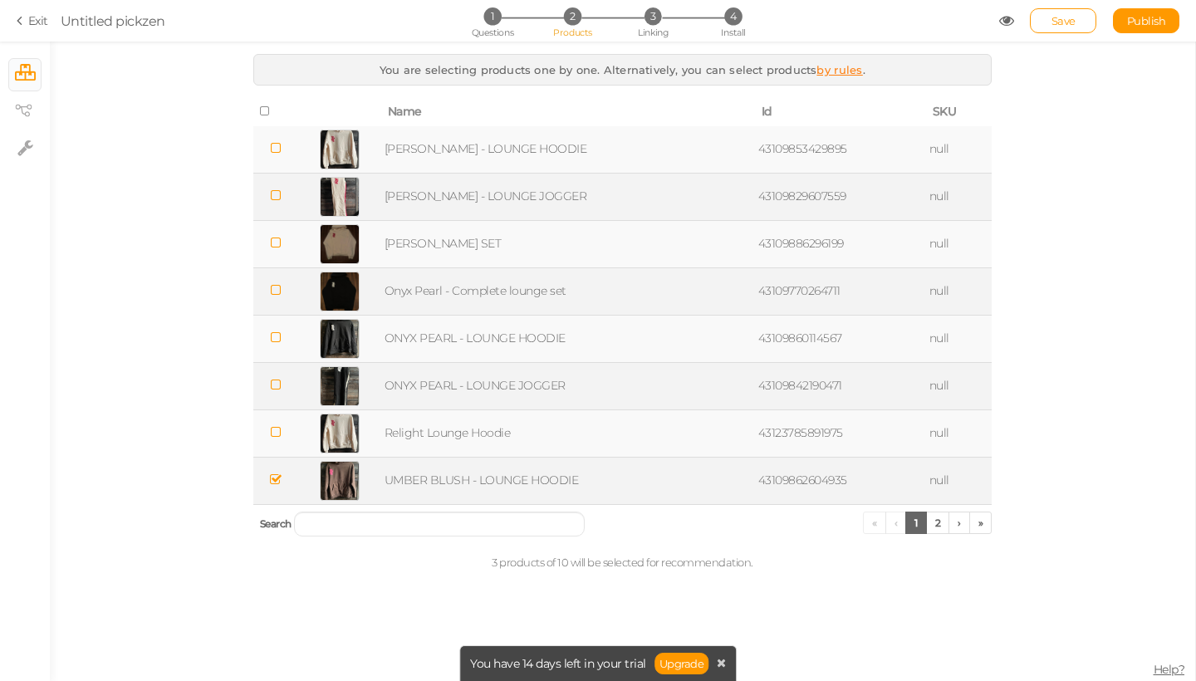
click at [275, 482] on icon at bounding box center [276, 479] width 12 height 12
click at [651, 26] on div "1 Questions 2 Products 3 Linking 4 Install" at bounding box center [597, 22] width 348 height 30
click at [651, 32] on span "Linking" at bounding box center [653, 33] width 30 height 12
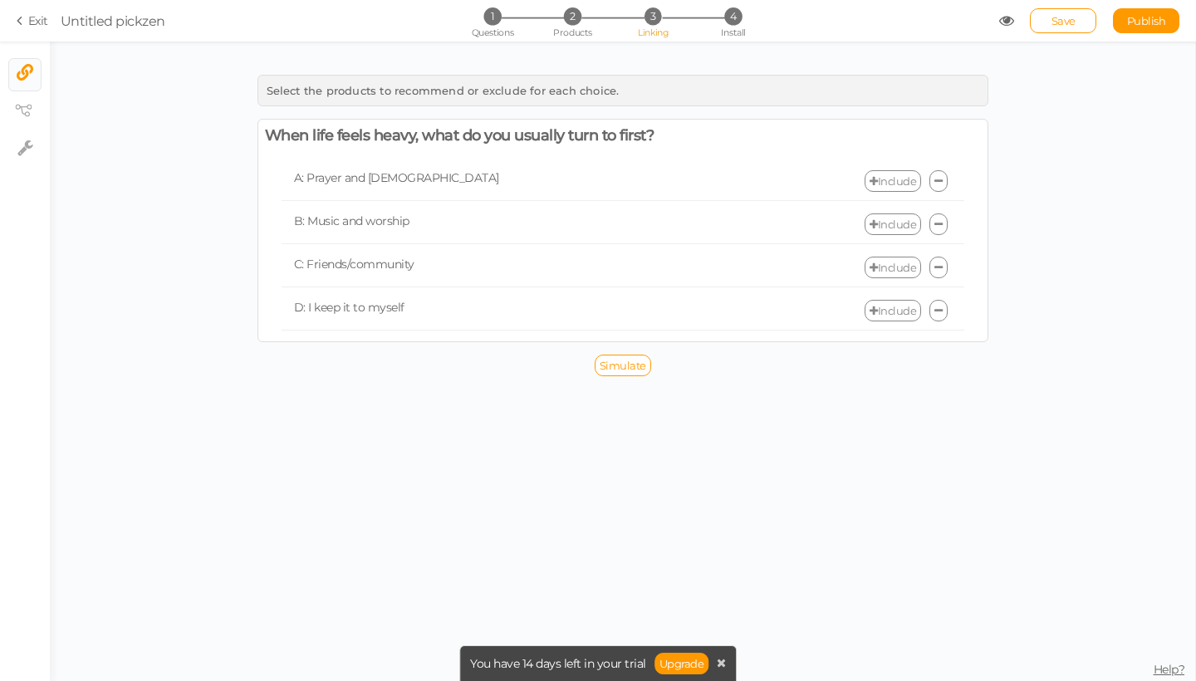
click at [881, 182] on link "Include" at bounding box center [892, 181] width 56 height 22
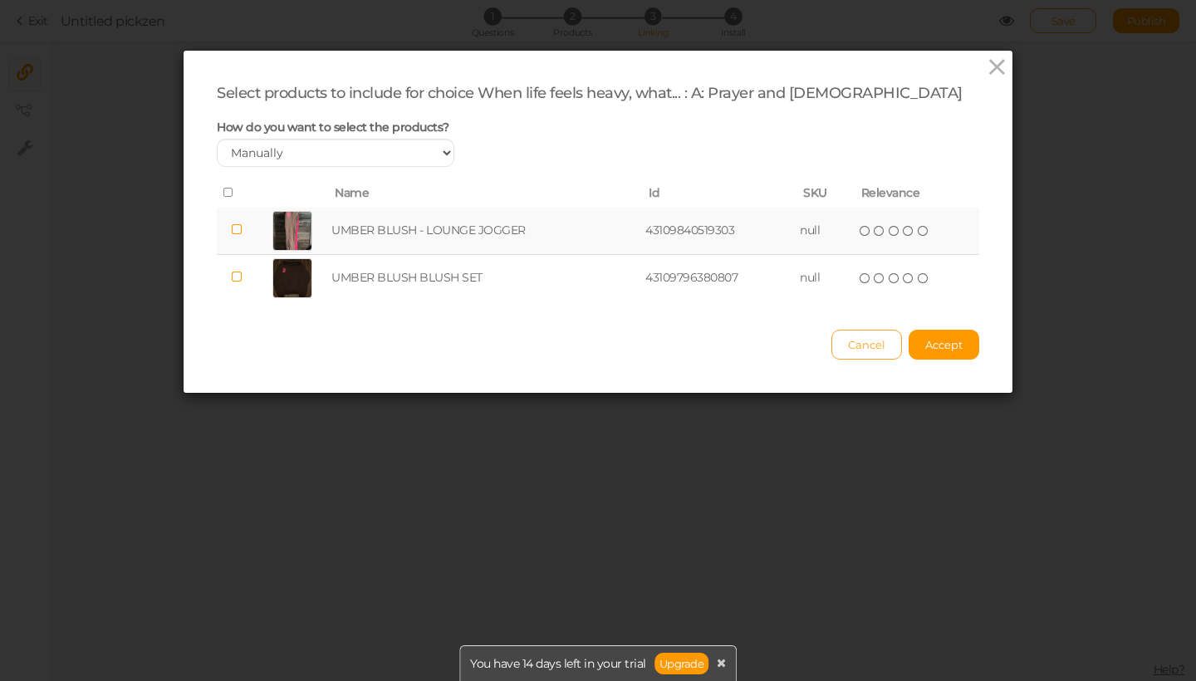
click at [875, 351] on span "Cancel" at bounding box center [866, 344] width 37 height 13
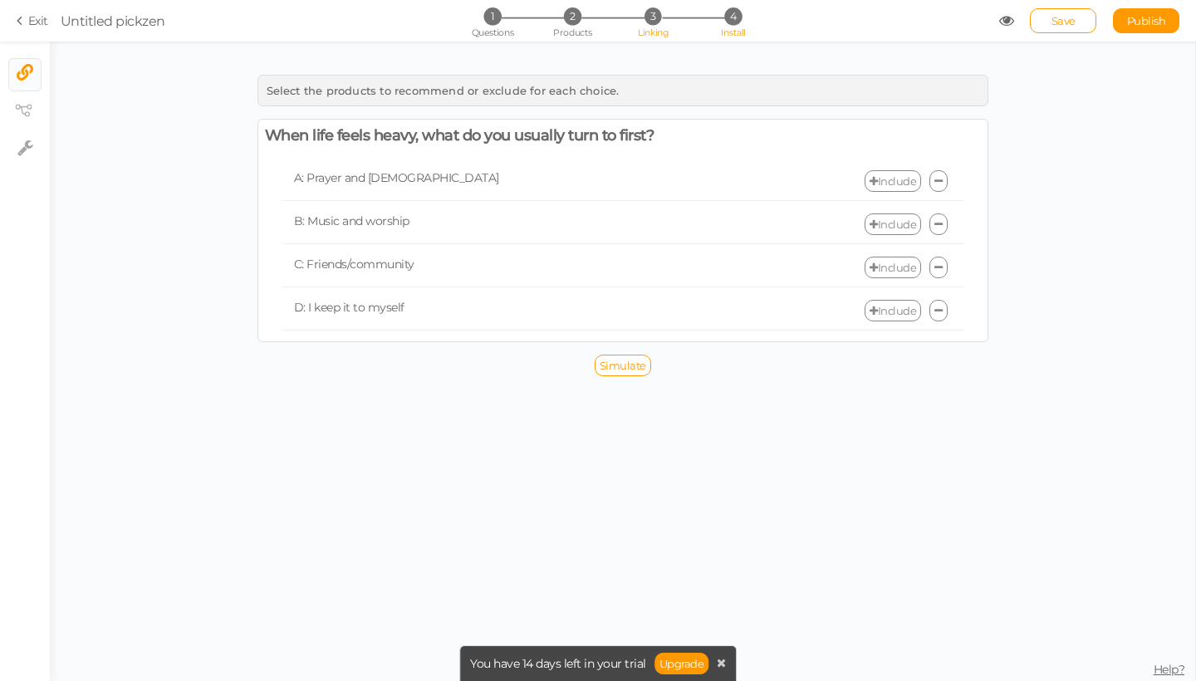
click at [729, 21] on span "4" at bounding box center [732, 15] width 17 height 17
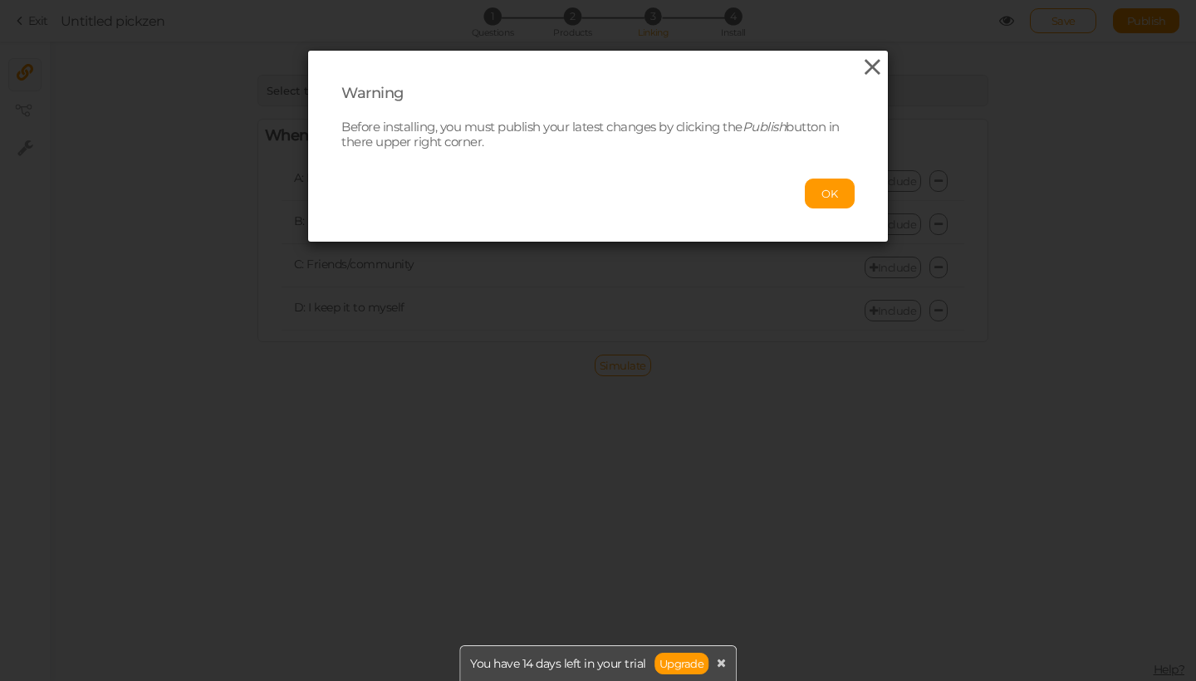
click at [873, 65] on icon at bounding box center [872, 67] width 24 height 25
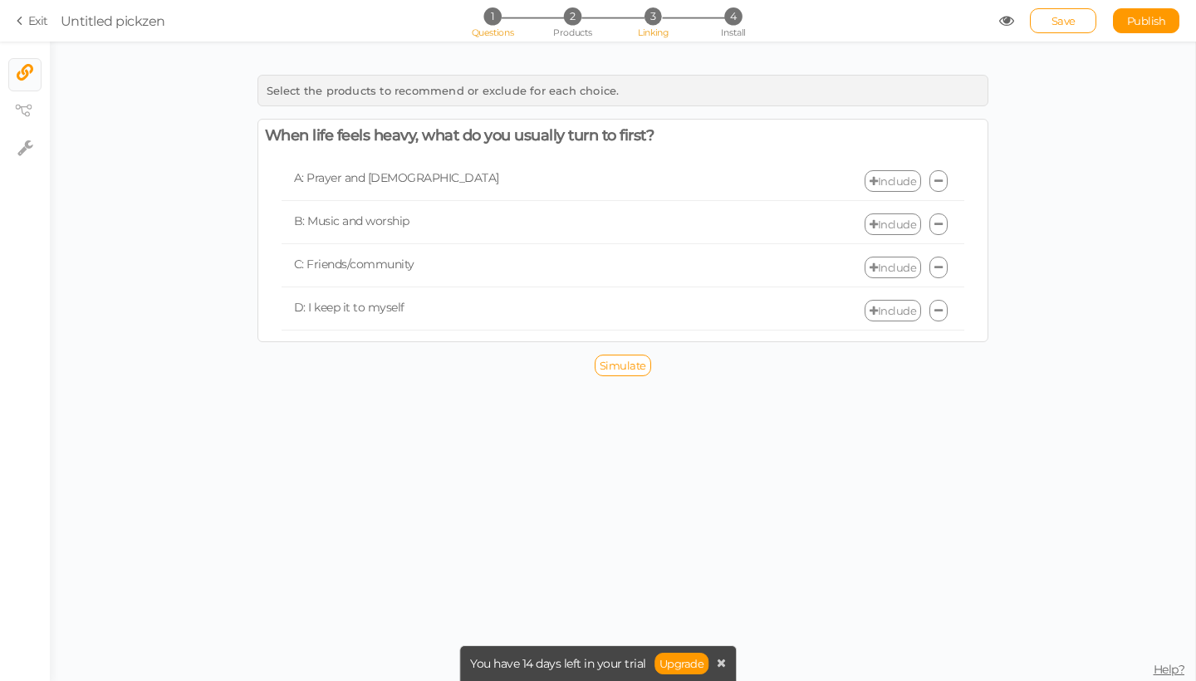
click at [506, 25] on li "1 Questions" at bounding box center [491, 15] width 77 height 17
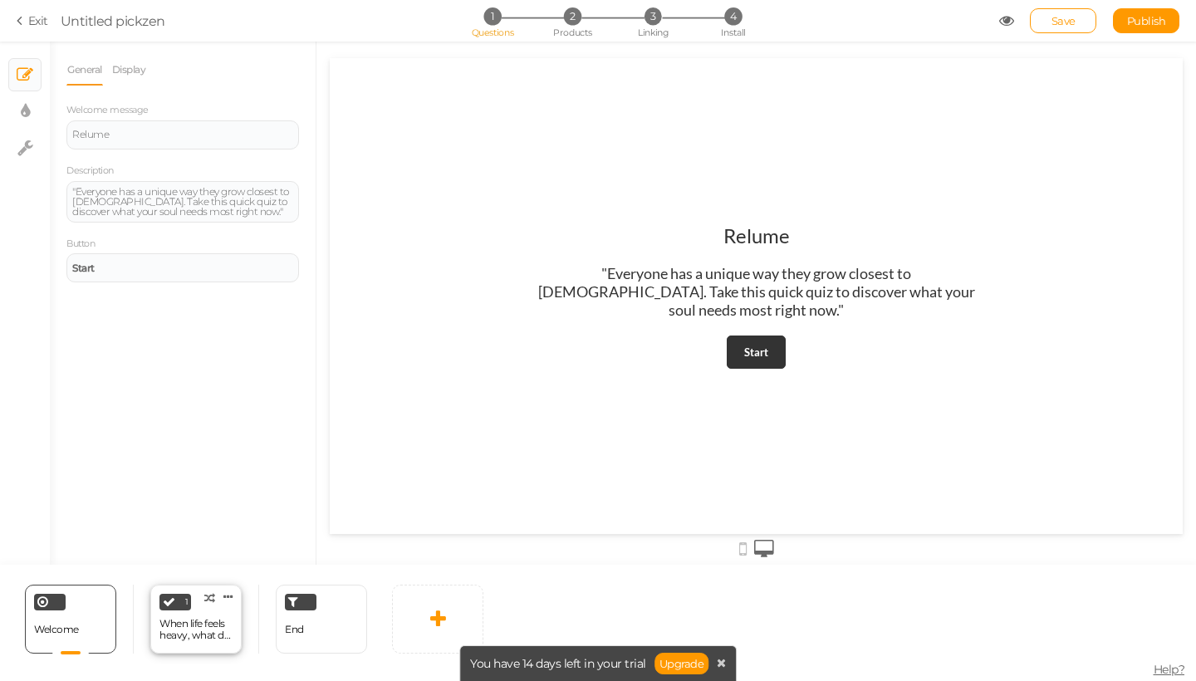
click at [204, 626] on div "When life feels heavy, what do you usually turn to first?" at bounding box center [195, 629] width 73 height 23
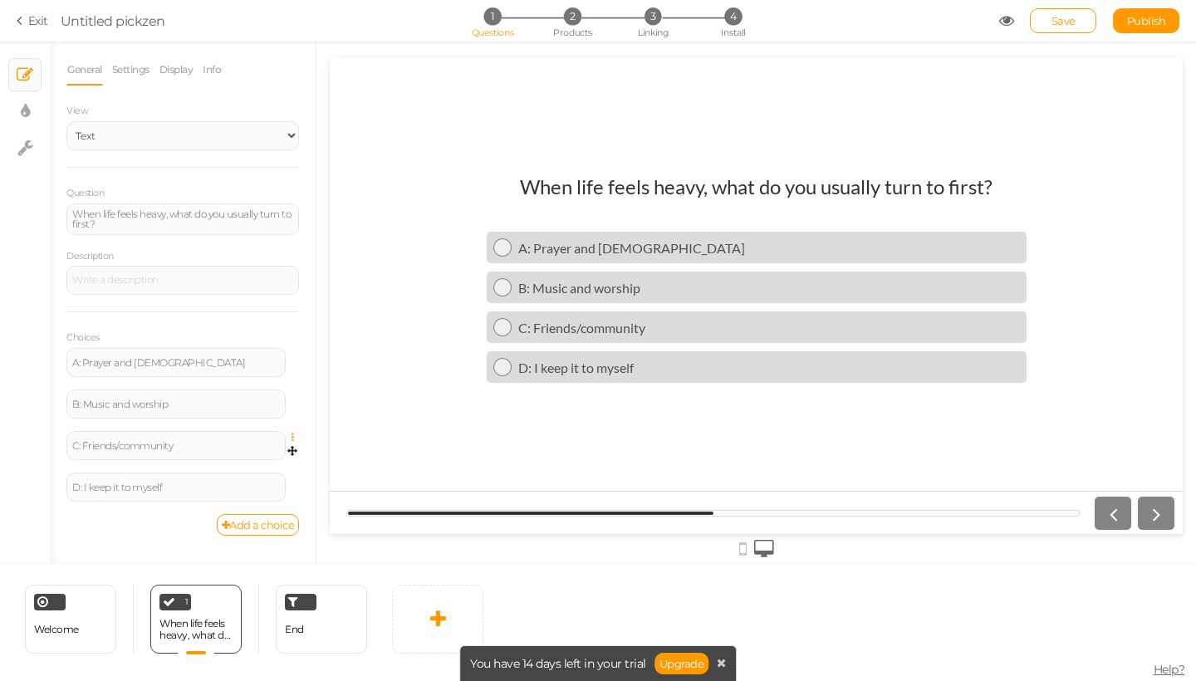
click at [291, 434] on icon at bounding box center [296, 438] width 11 height 10
click at [260, 477] on link "Delete" at bounding box center [232, 478] width 131 height 17
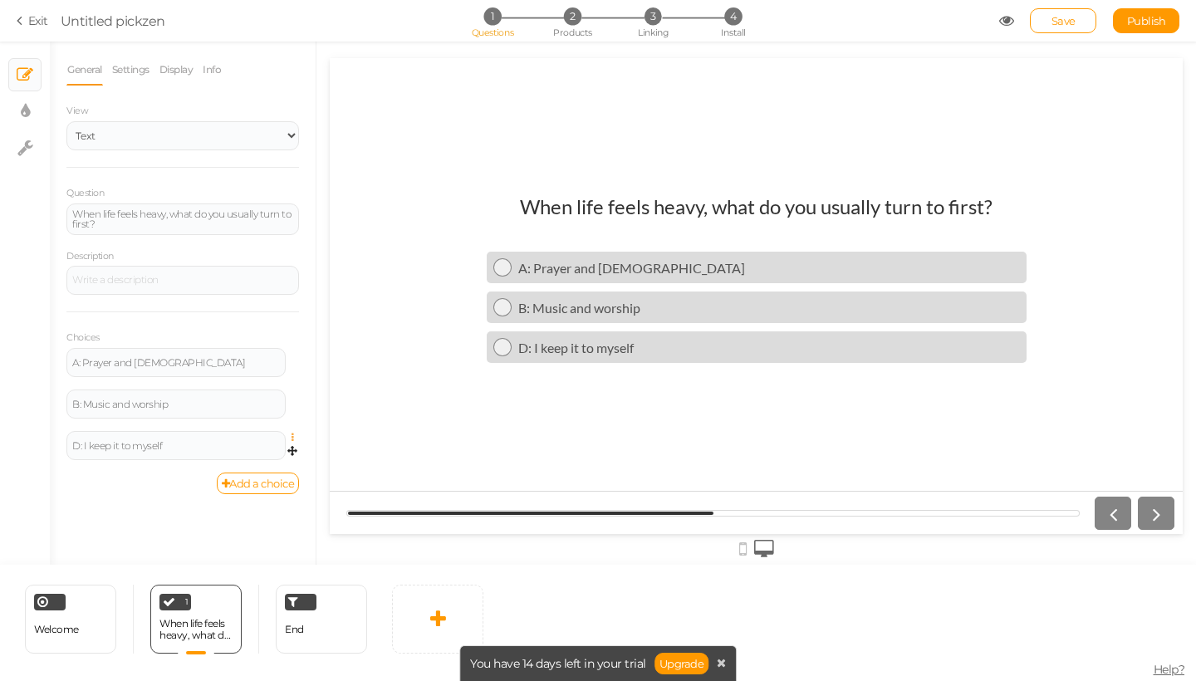
click at [292, 437] on icon at bounding box center [296, 438] width 11 height 10
click at [282, 472] on link "Delete" at bounding box center [232, 478] width 131 height 17
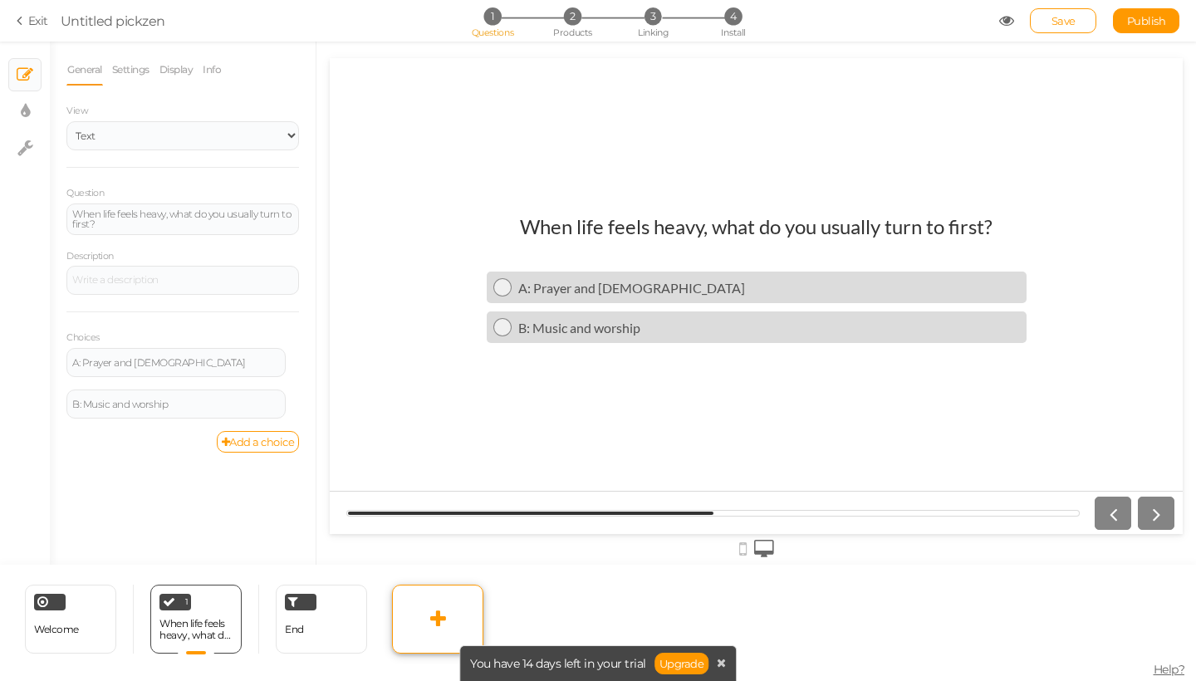
click at [470, 622] on link at bounding box center [437, 618] width 91 height 69
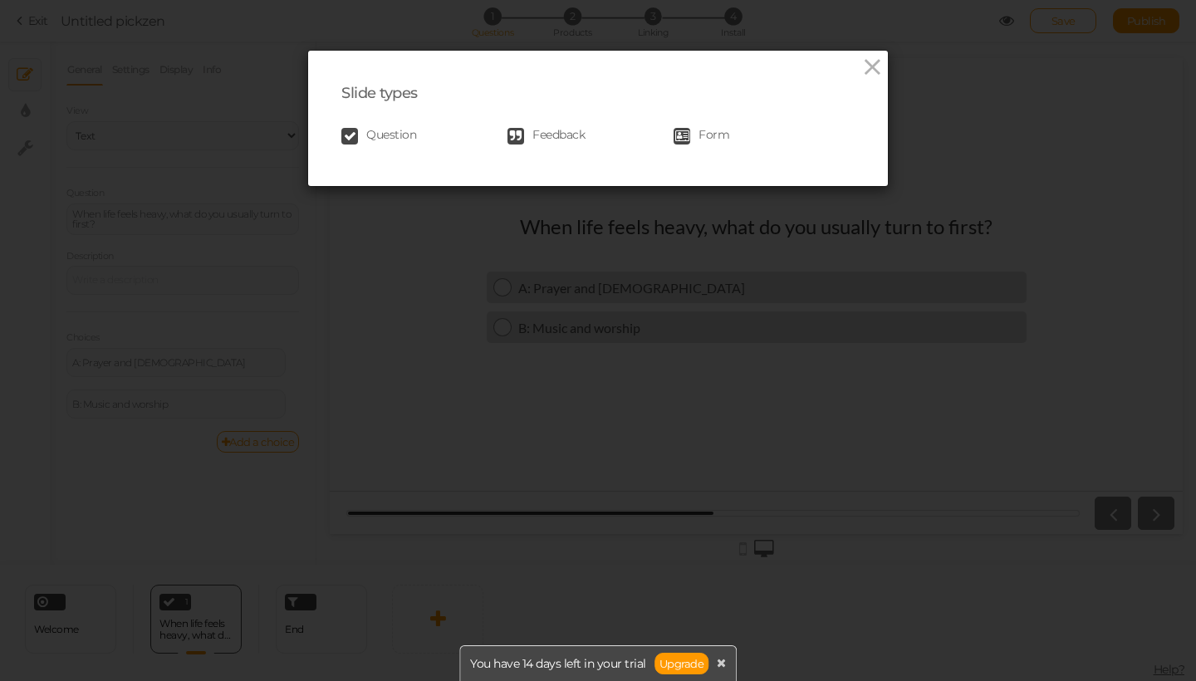
click at [411, 125] on div "Question Feedback Form" at bounding box center [597, 136] width 513 height 33
click at [408, 130] on span "Question" at bounding box center [391, 136] width 50 height 17
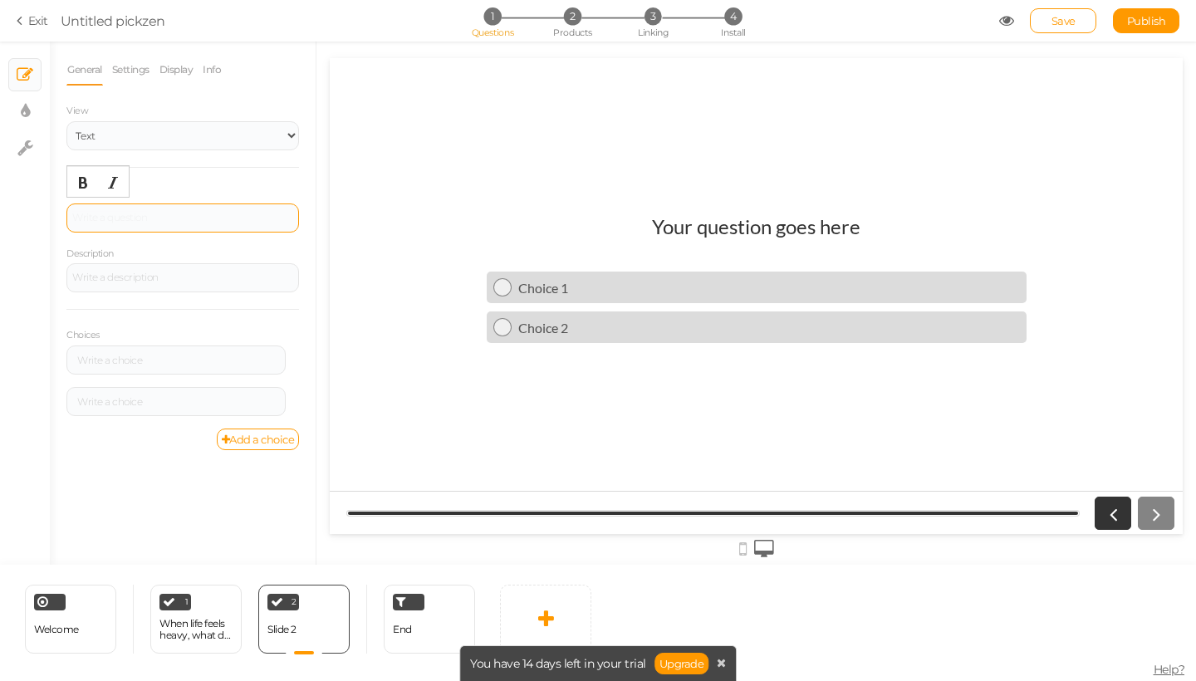
click at [190, 225] on div at bounding box center [182, 217] width 232 height 29
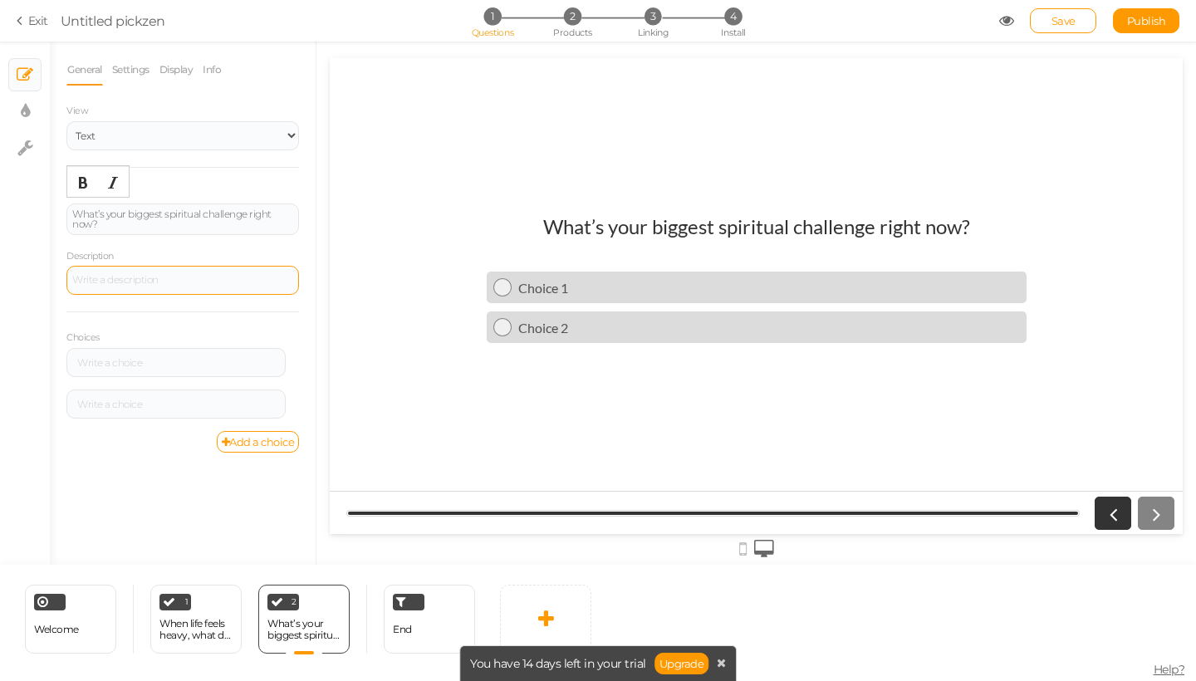
click at [171, 279] on div at bounding box center [182, 281] width 221 height 10
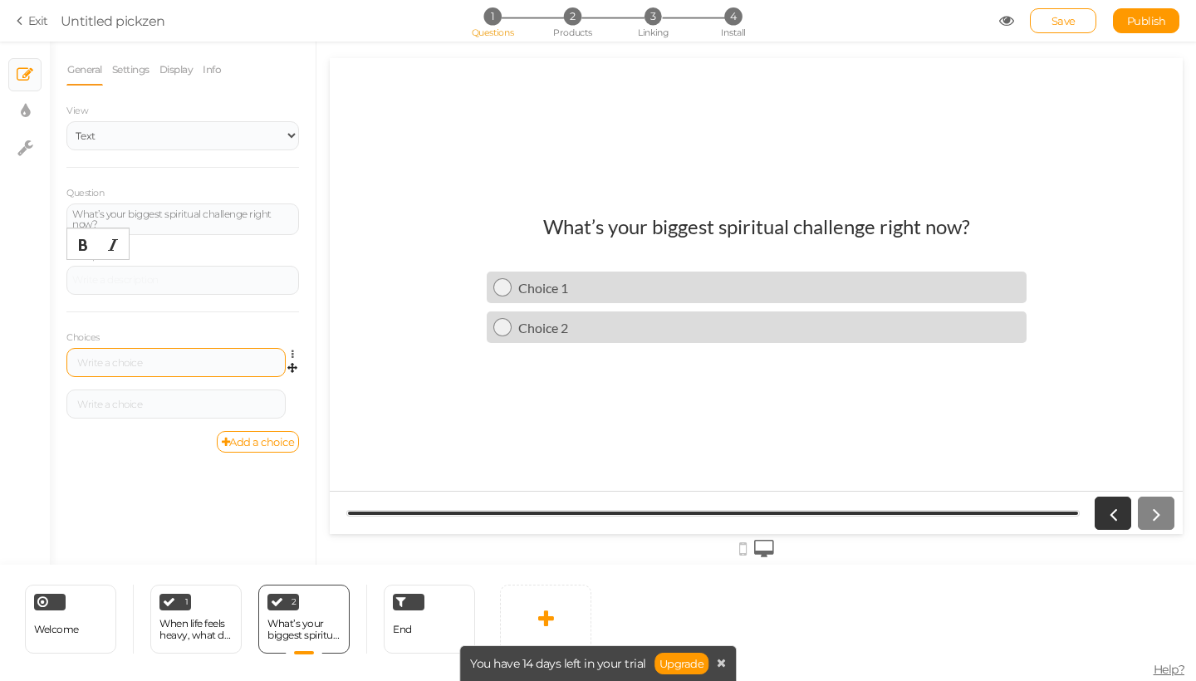
click at [169, 353] on div at bounding box center [175, 362] width 219 height 29
click at [174, 384] on div "A: Staying consistent in prayer Settings Delete" at bounding box center [182, 369] width 232 height 42
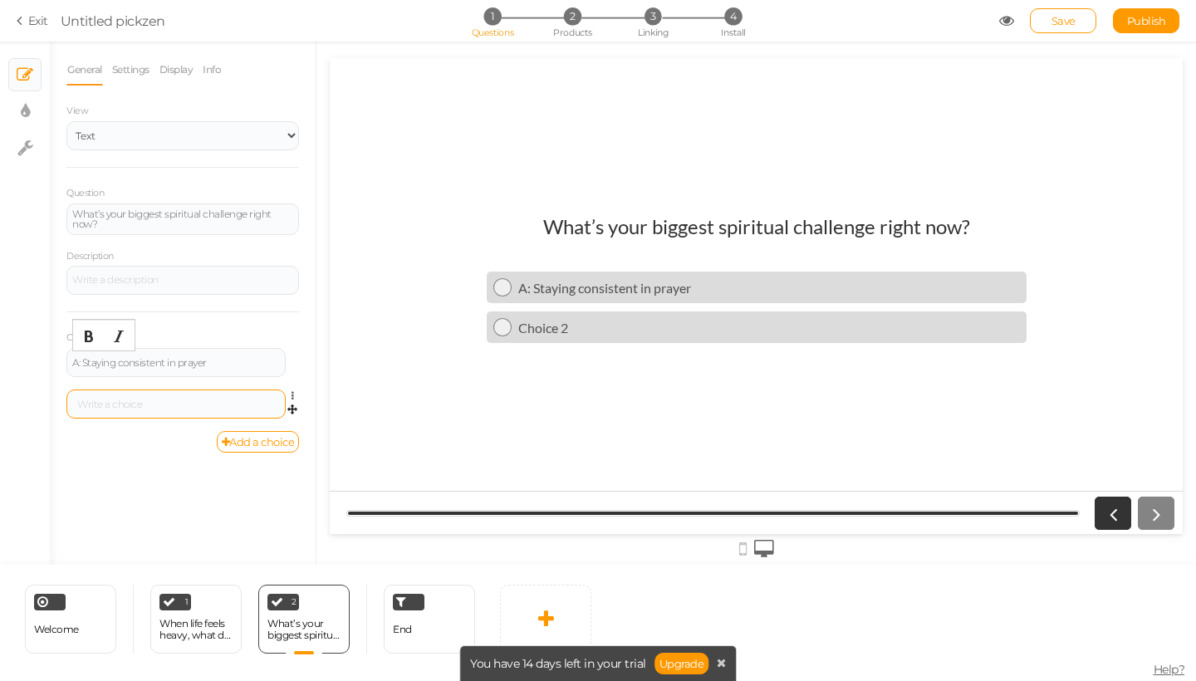
click at [174, 399] on div at bounding box center [176, 404] width 208 height 10
click at [254, 434] on link "Add a choice" at bounding box center [258, 442] width 83 height 22
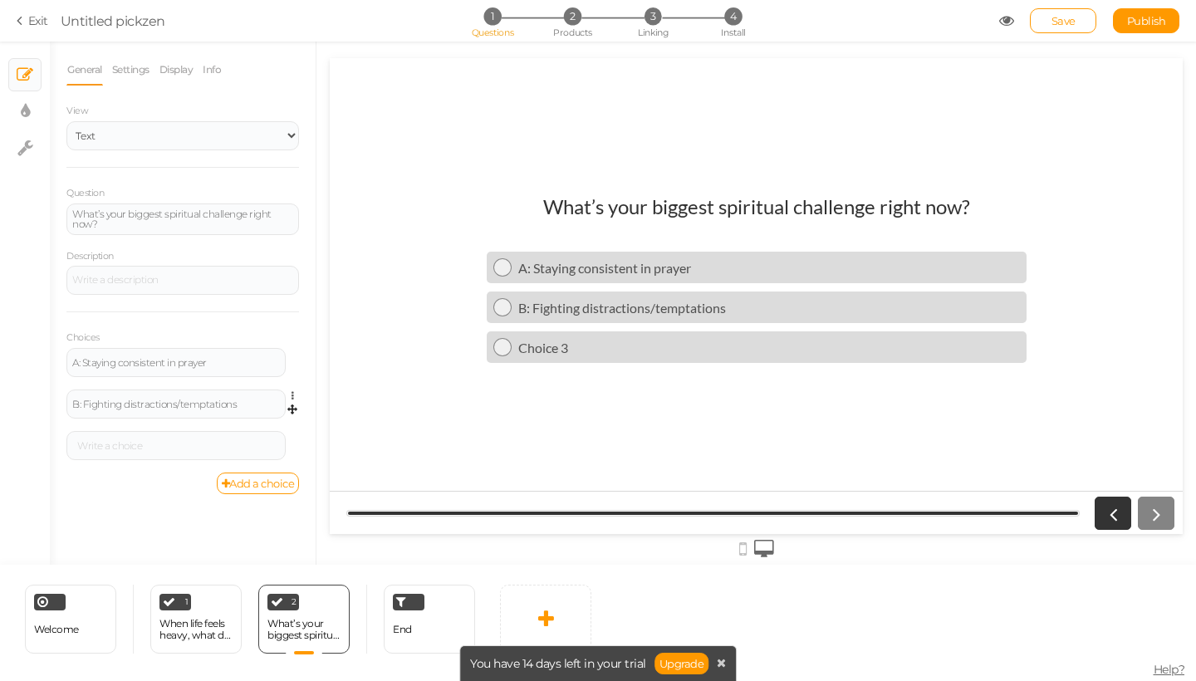
click at [175, 426] on div "B: Fighting distractions/temptations Settings Delete" at bounding box center [182, 410] width 232 height 42
click at [175, 433] on div at bounding box center [175, 445] width 219 height 29
click at [254, 475] on link "Add a choice" at bounding box center [258, 483] width 83 height 22
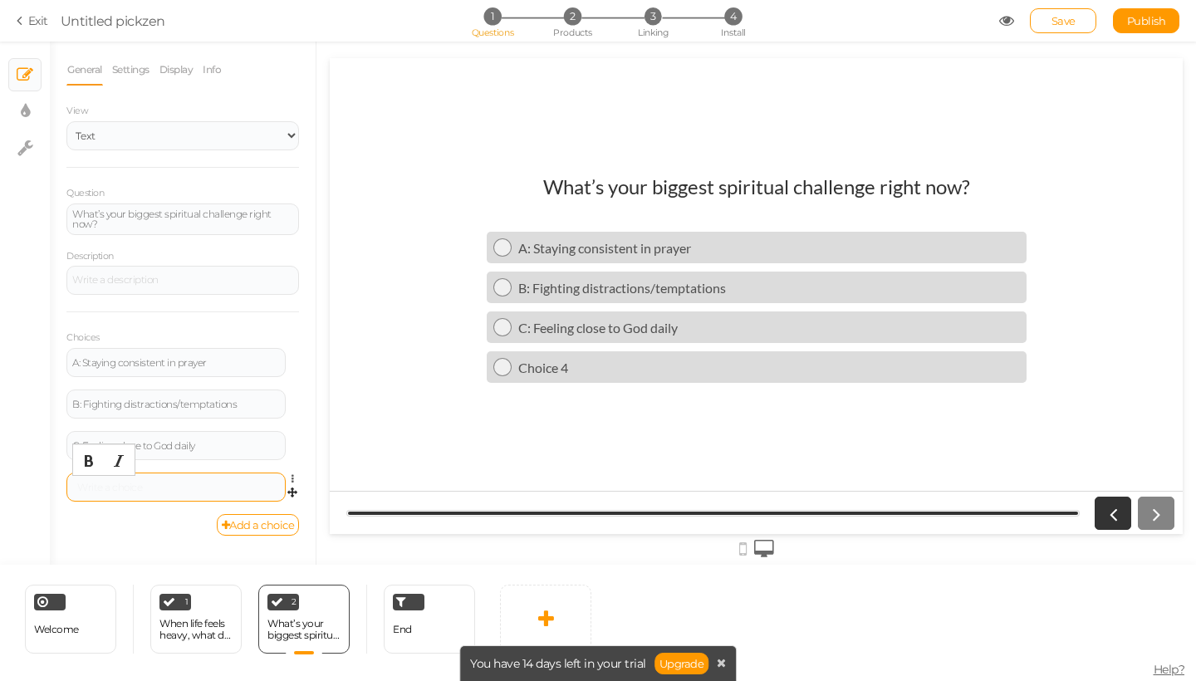
click at [166, 483] on div at bounding box center [176, 487] width 208 height 10
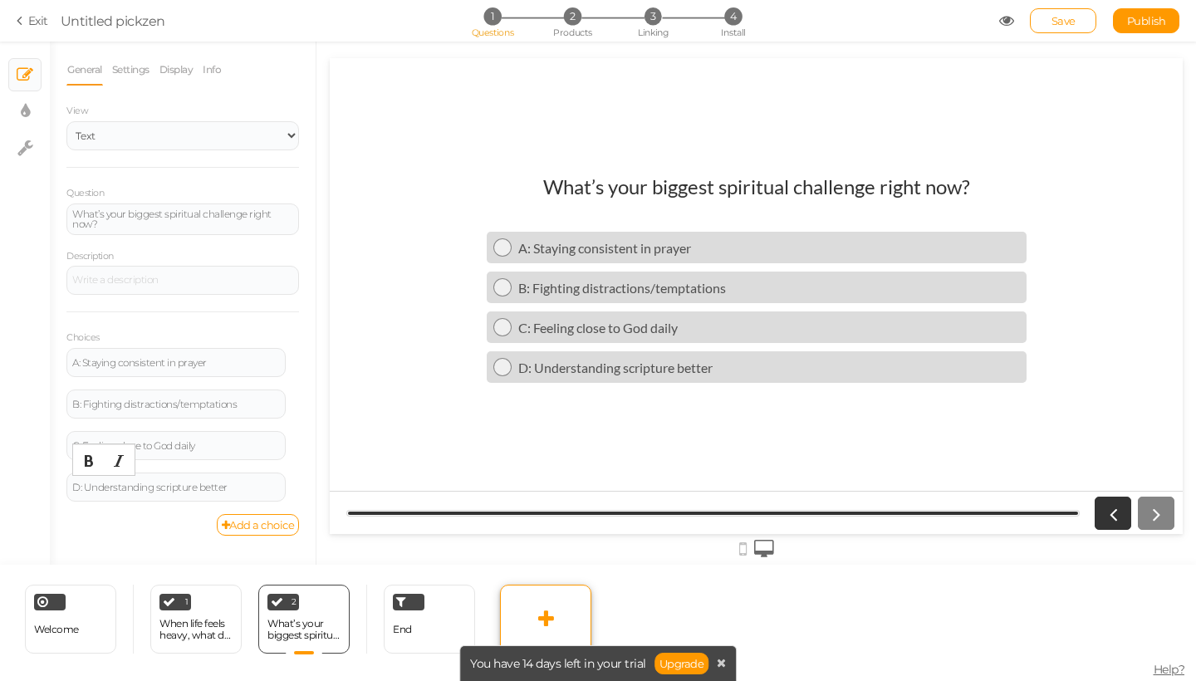
click at [548, 614] on icon at bounding box center [546, 619] width 16 height 20
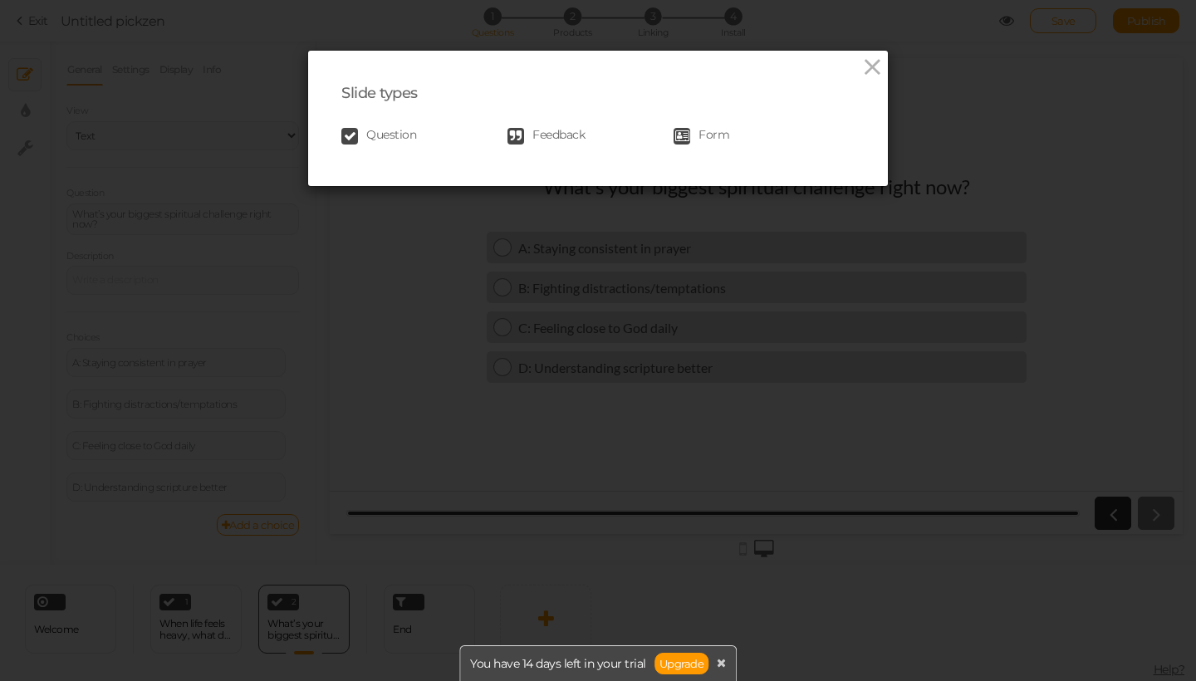
click at [386, 134] on span "Question" at bounding box center [391, 136] width 50 height 17
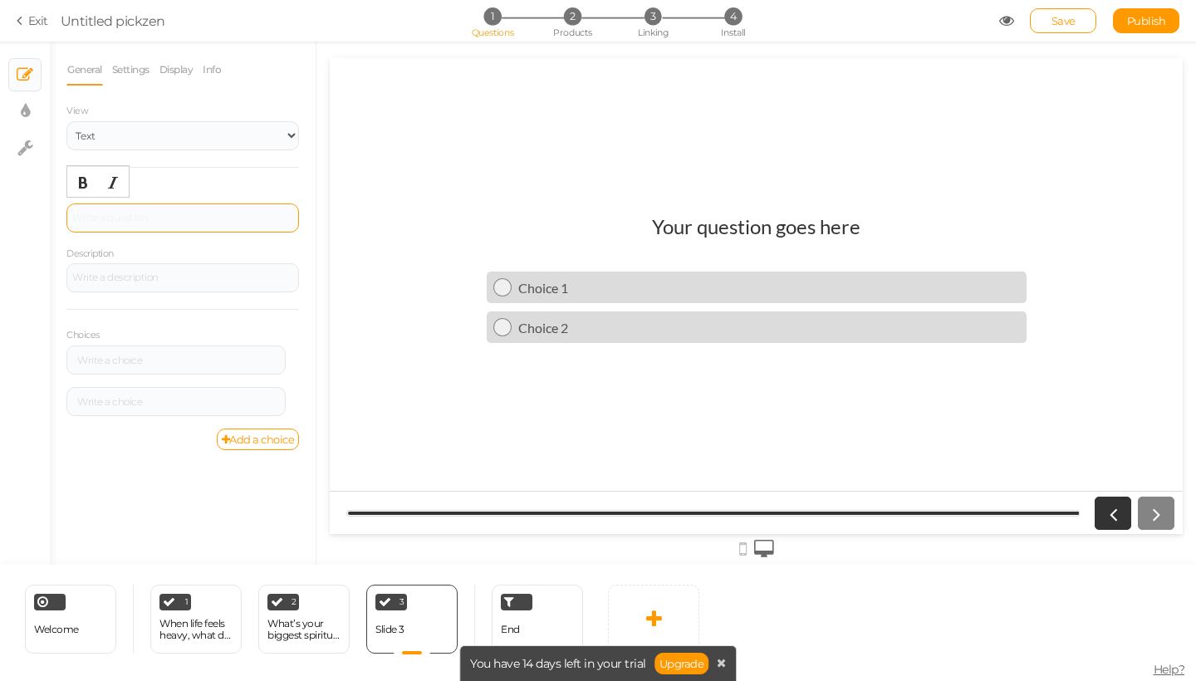
click at [196, 213] on div at bounding box center [182, 218] width 221 height 10
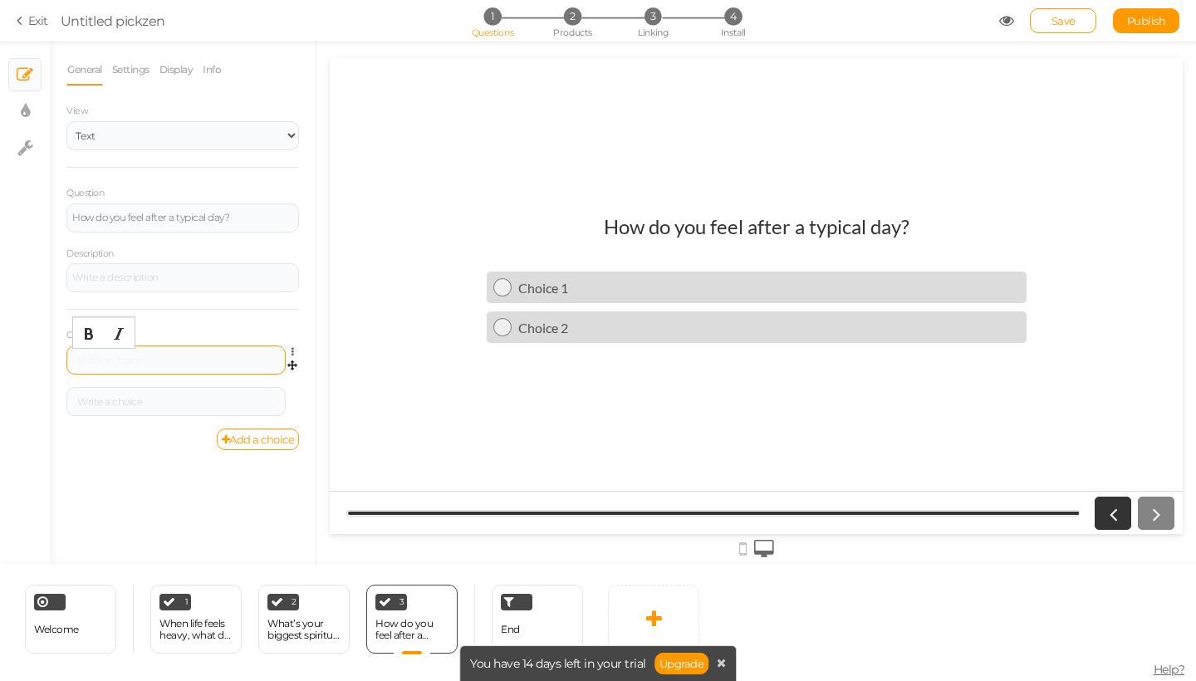
click at [144, 347] on div at bounding box center [175, 359] width 219 height 29
click at [182, 393] on div at bounding box center [175, 401] width 219 height 29
click at [268, 428] on link "Add a choice" at bounding box center [258, 439] width 83 height 22
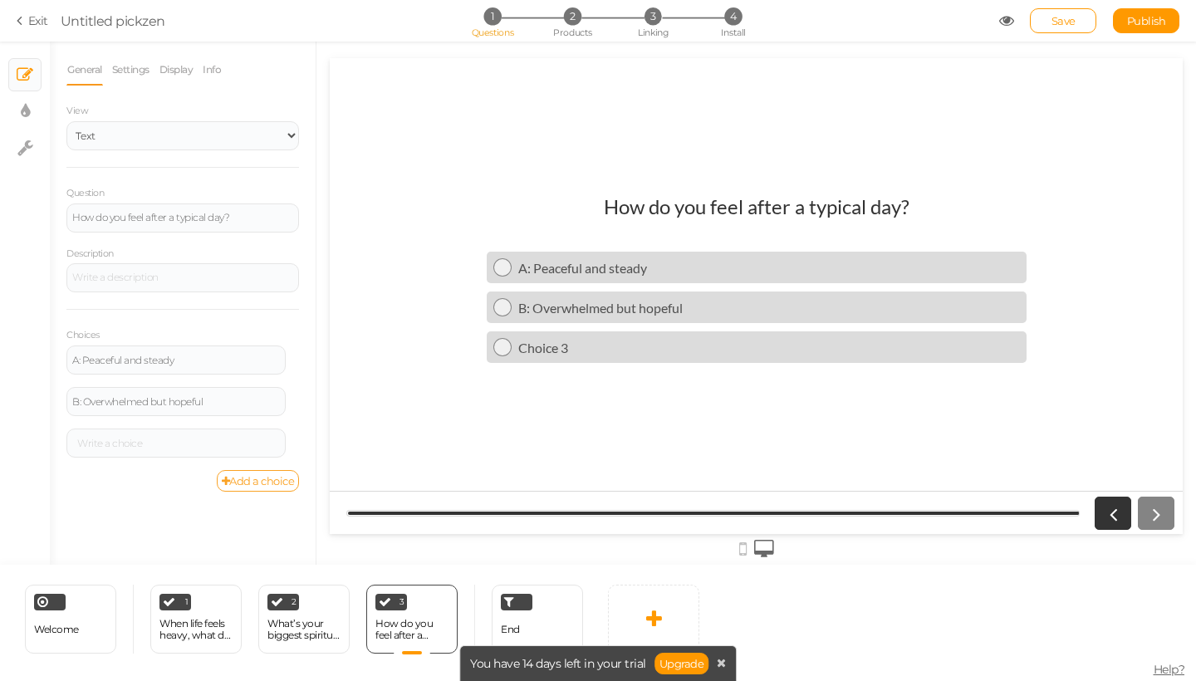
click at [260, 473] on link "Add a choice" at bounding box center [258, 481] width 83 height 22
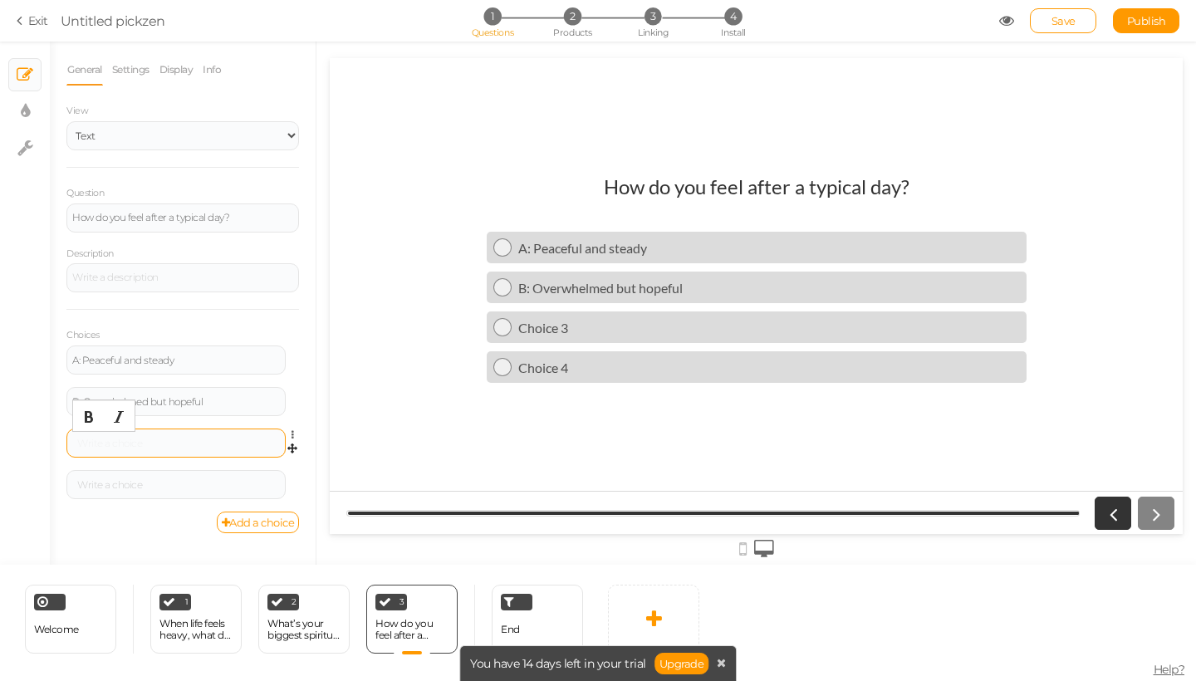
click at [155, 443] on div at bounding box center [176, 443] width 208 height 10
click at [175, 492] on div at bounding box center [175, 484] width 219 height 29
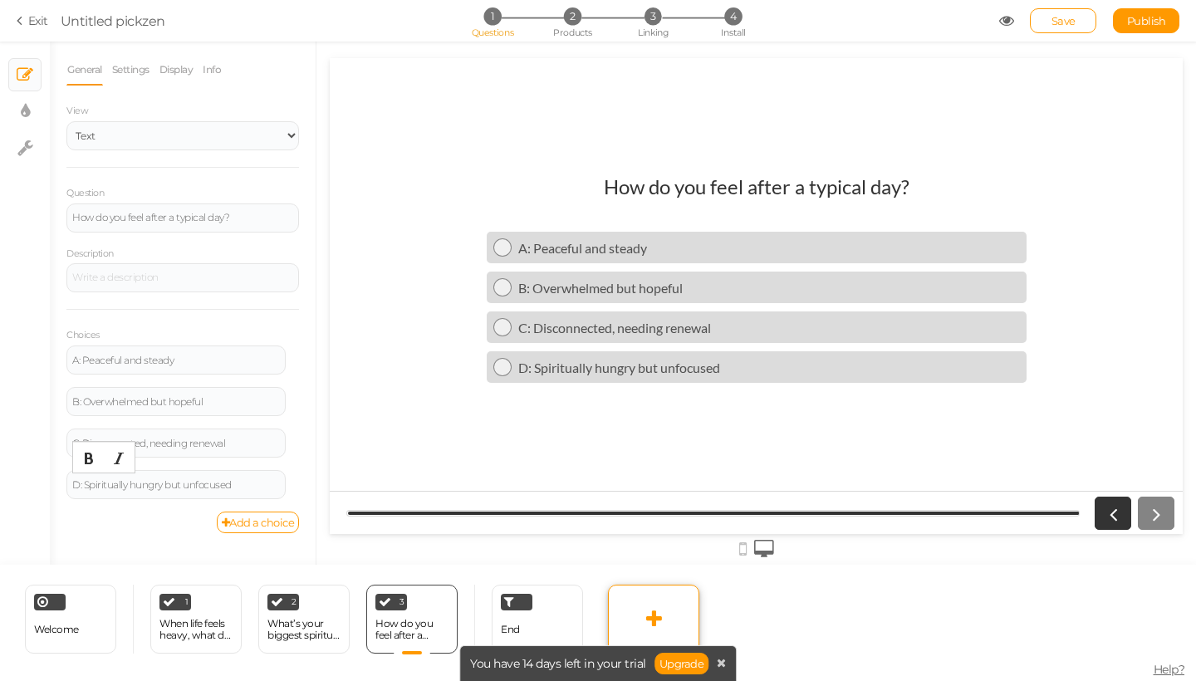
click at [643, 612] on link at bounding box center [653, 618] width 91 height 69
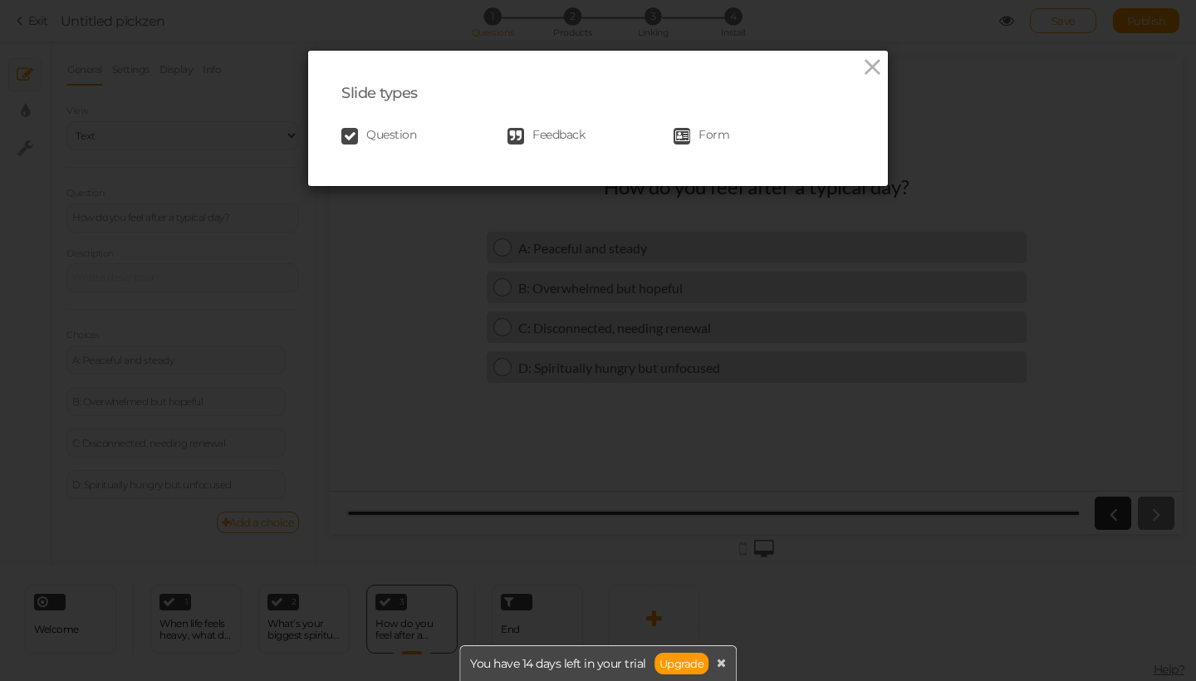
click at [401, 144] on div "Question Feedback Form" at bounding box center [597, 136] width 513 height 33
click at [398, 135] on span "Question" at bounding box center [391, 136] width 50 height 17
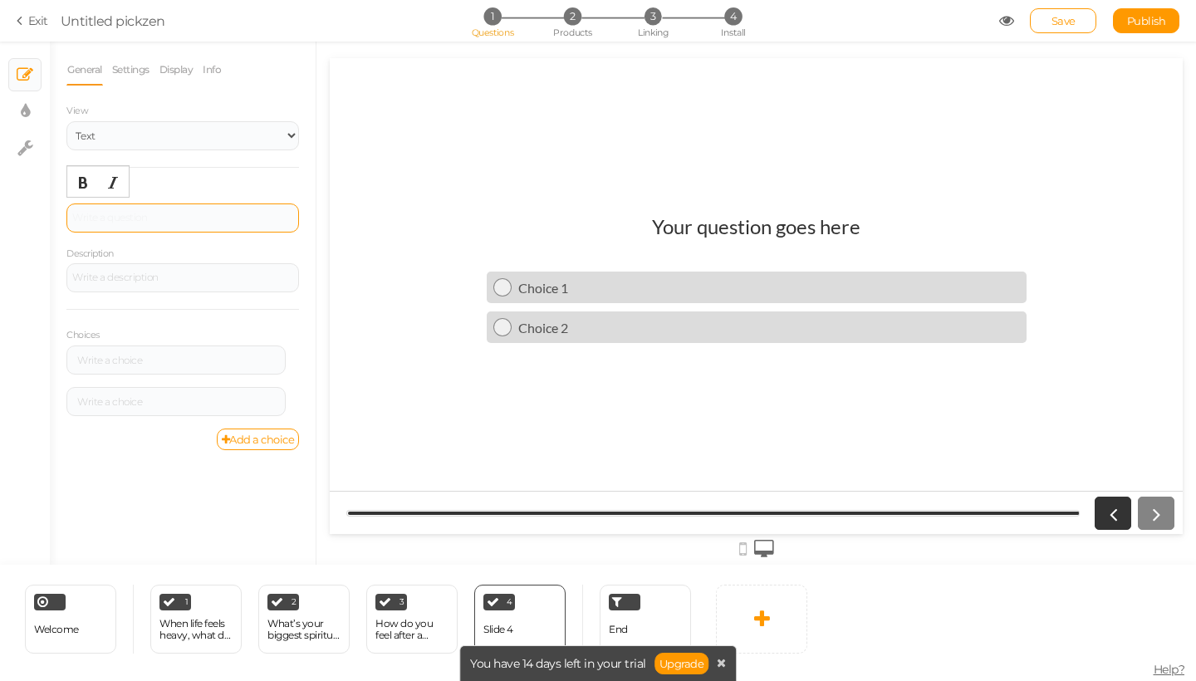
click at [150, 222] on div at bounding box center [182, 217] width 232 height 29
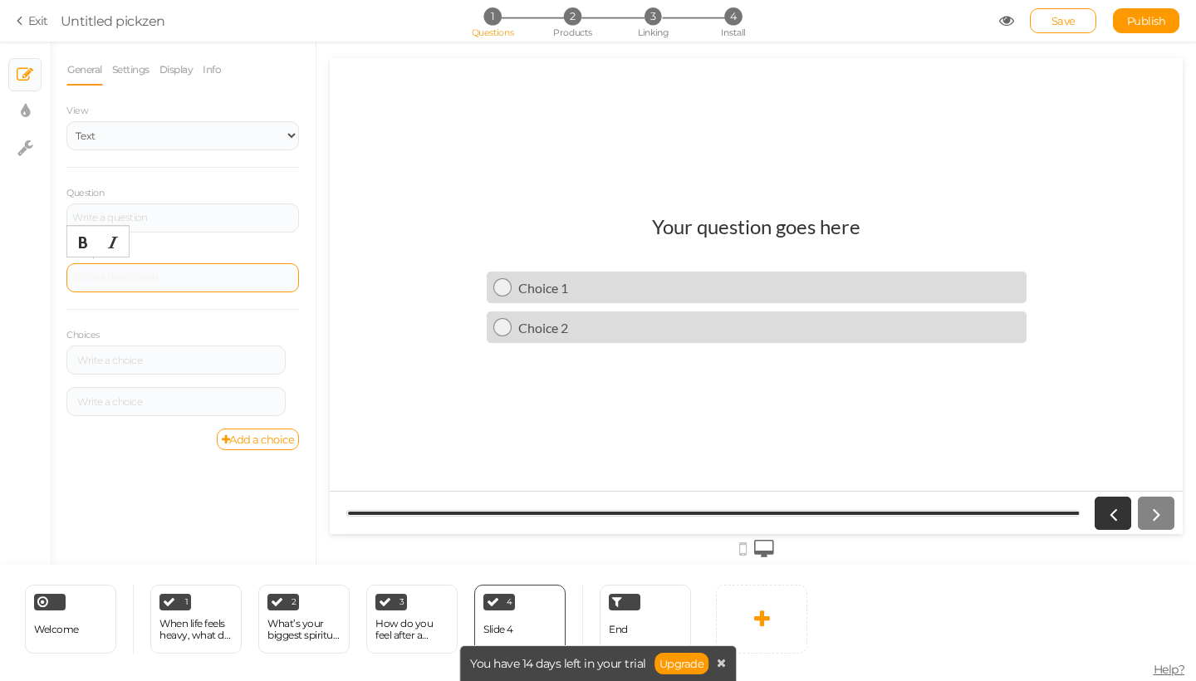
click at [158, 266] on div at bounding box center [182, 277] width 232 height 29
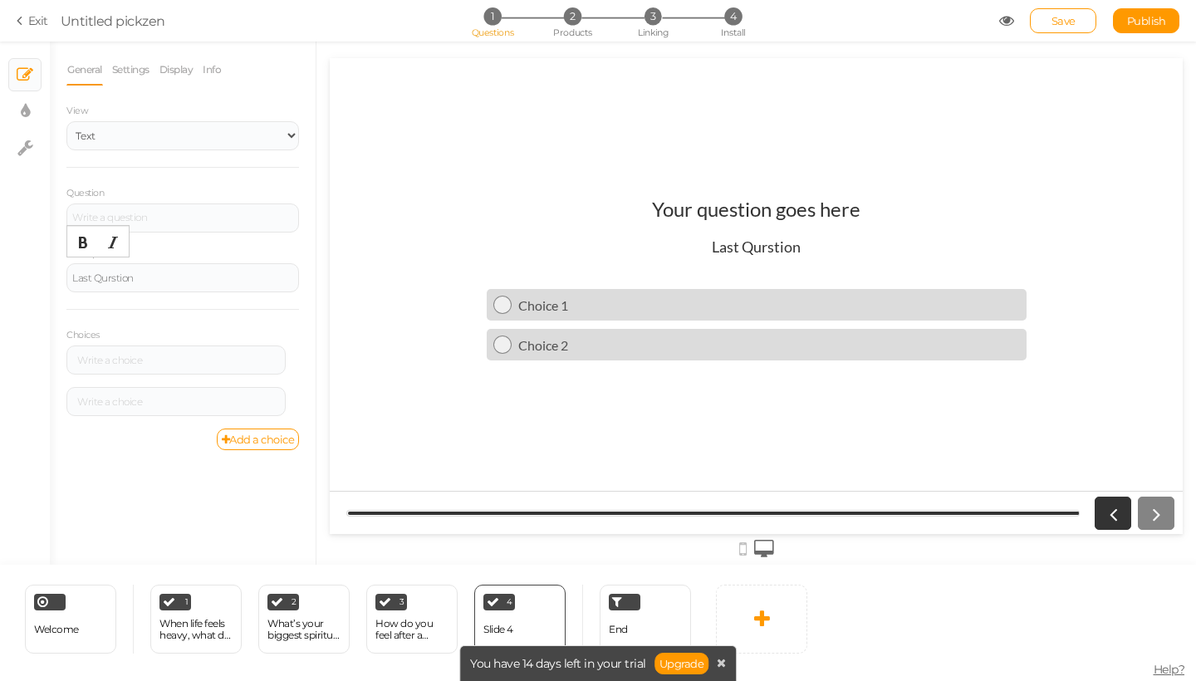
click at [200, 198] on div "Question" at bounding box center [182, 208] width 232 height 48
click at [110, 275] on div "Last Qurstion" at bounding box center [182, 278] width 221 height 10
click at [174, 228] on div at bounding box center [182, 217] width 232 height 29
click at [236, 439] on link "Add a choice" at bounding box center [258, 439] width 83 height 22
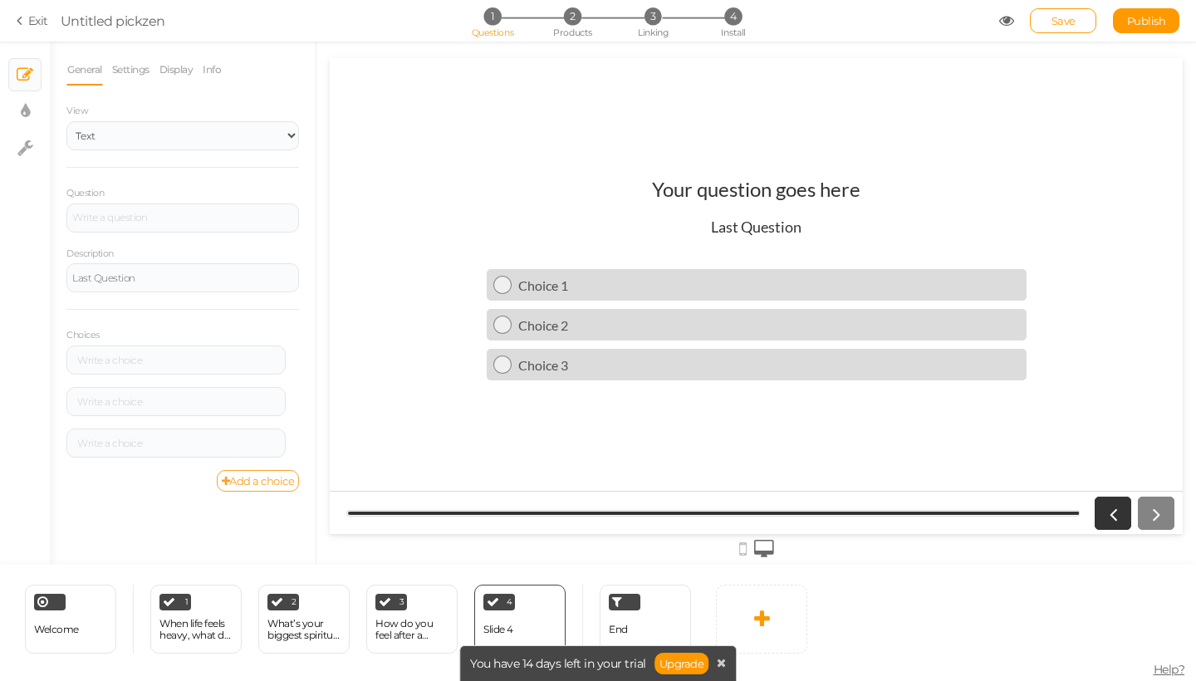
click at [247, 486] on link "Add a choice" at bounding box center [258, 481] width 83 height 22
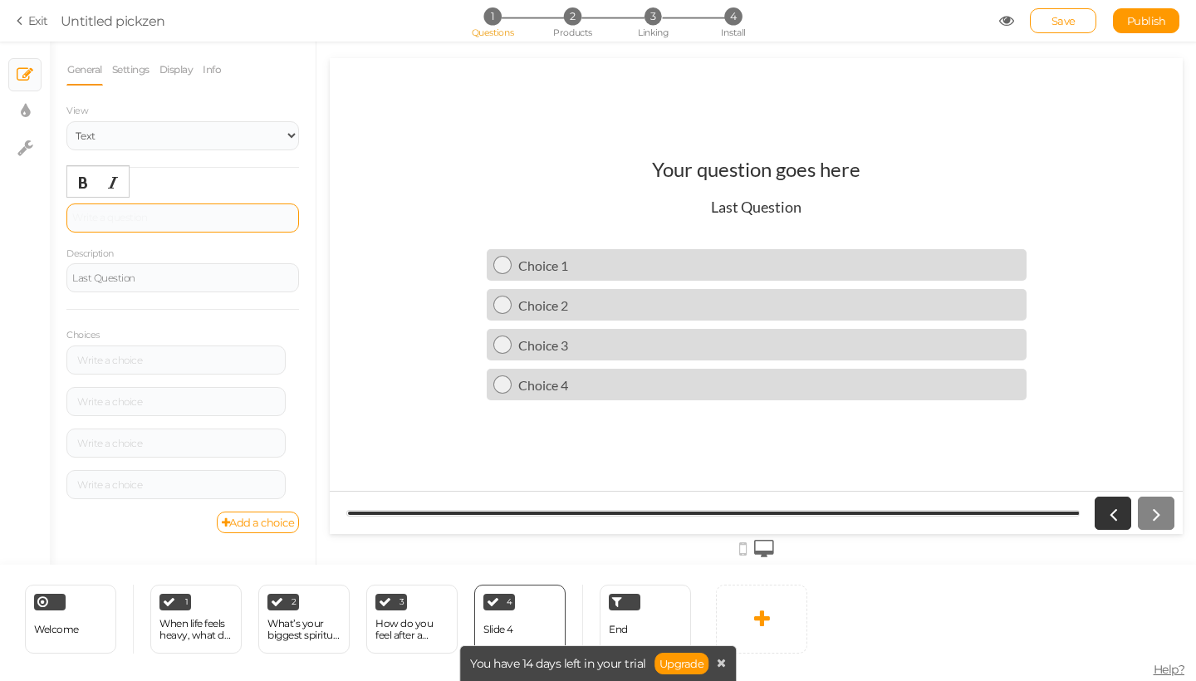
click at [185, 210] on div at bounding box center [182, 217] width 232 height 29
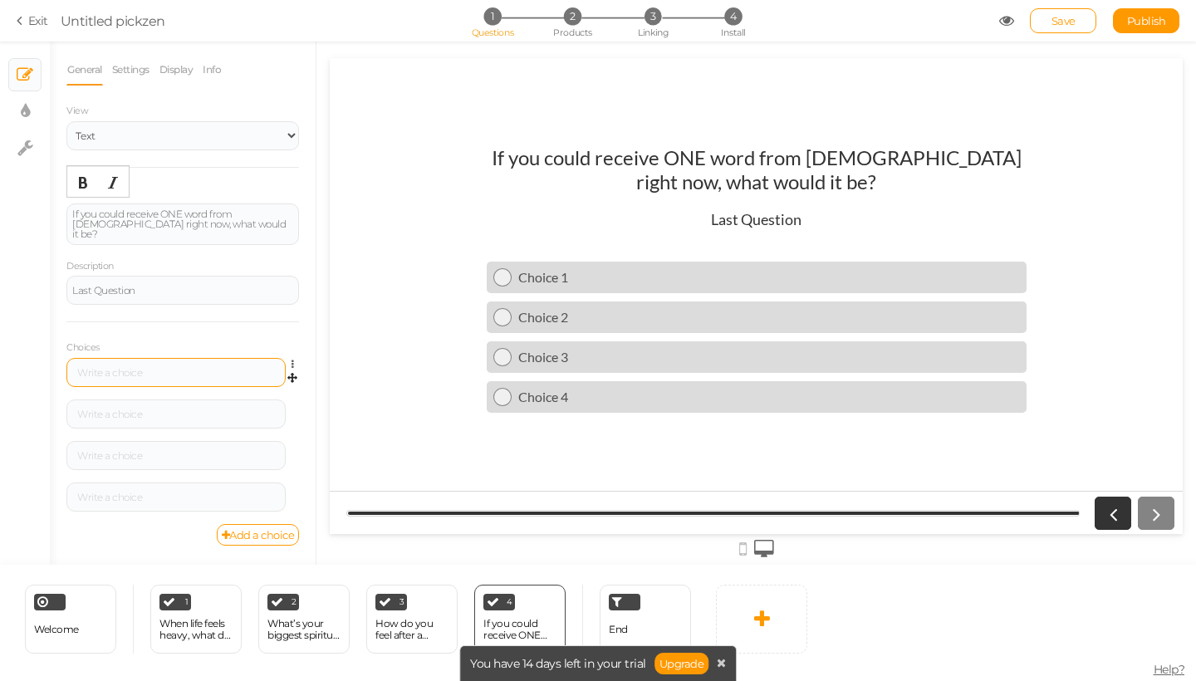
click at [179, 369] on div at bounding box center [175, 372] width 219 height 29
click at [128, 409] on div at bounding box center [176, 414] width 208 height 10
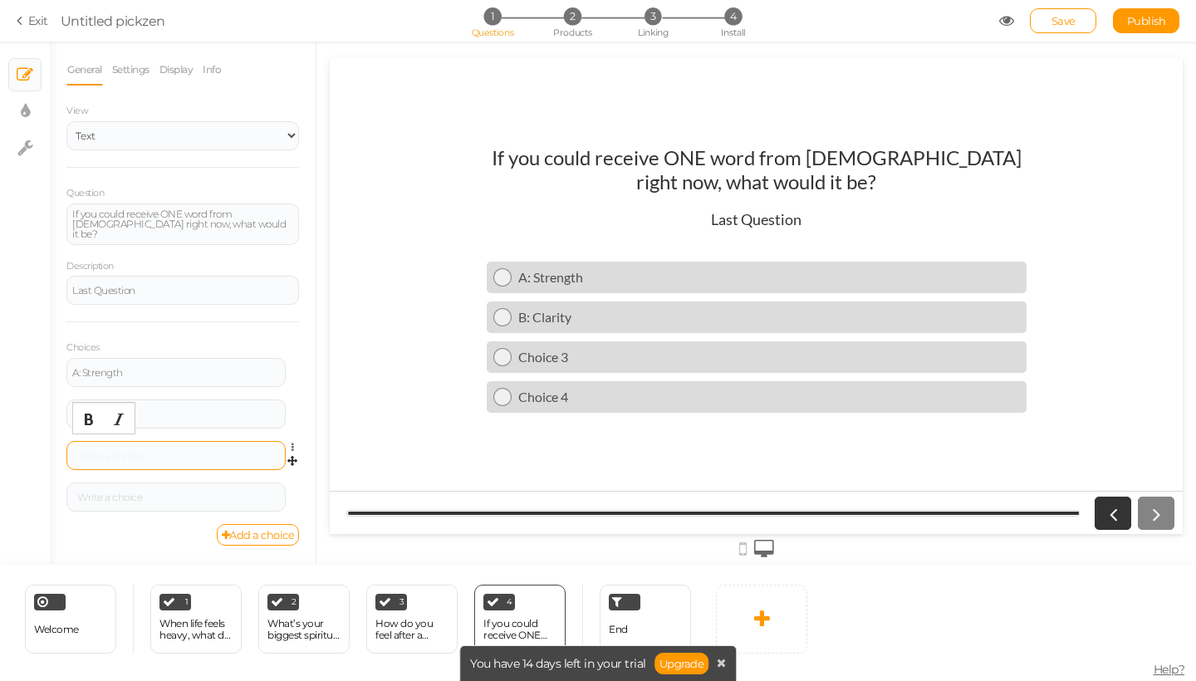
click at [179, 455] on div at bounding box center [175, 455] width 219 height 29
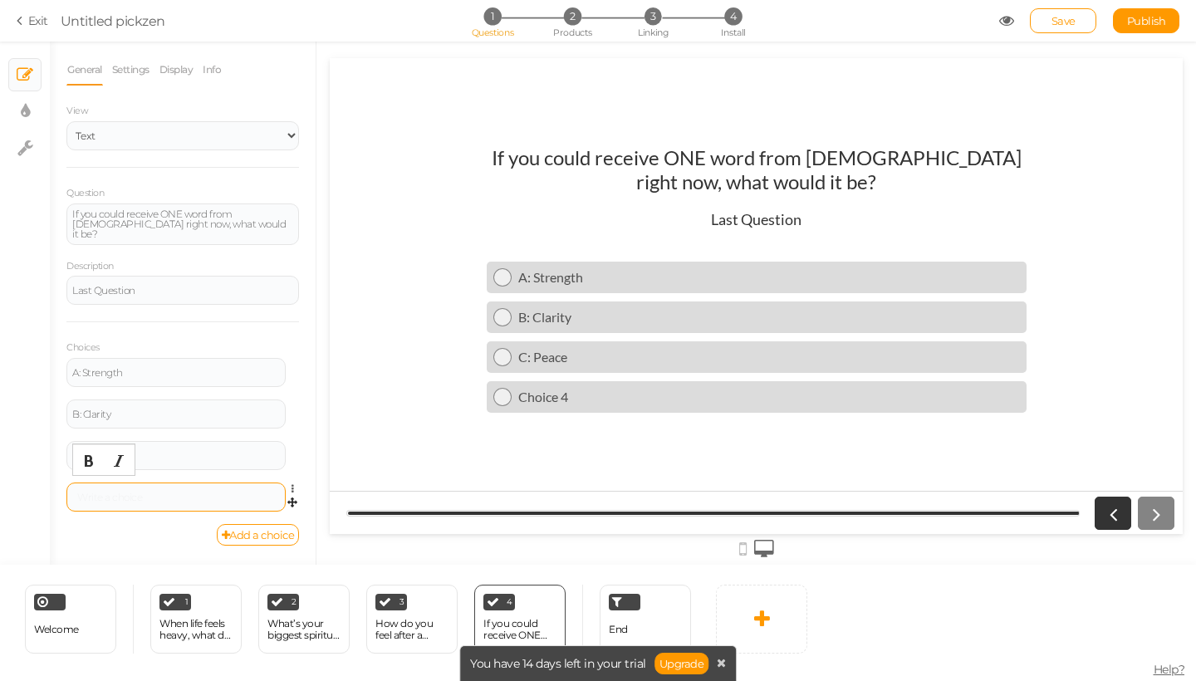
click at [139, 492] on div at bounding box center [176, 497] width 208 height 10
click at [138, 525] on div "Add a choice" at bounding box center [182, 535] width 232 height 22
click at [436, 620] on div "How do you feel after a typical day?" at bounding box center [411, 629] width 73 height 23
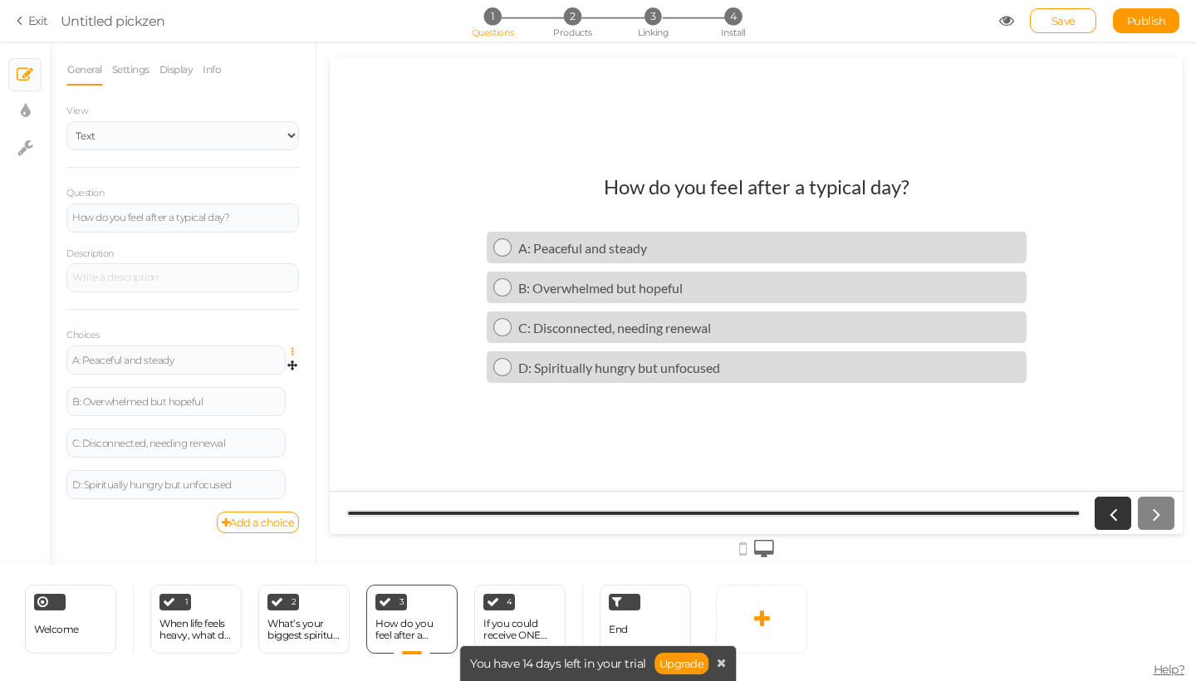
click at [292, 350] on icon at bounding box center [296, 352] width 11 height 10
click at [281, 389] on link "Delete" at bounding box center [232, 392] width 131 height 17
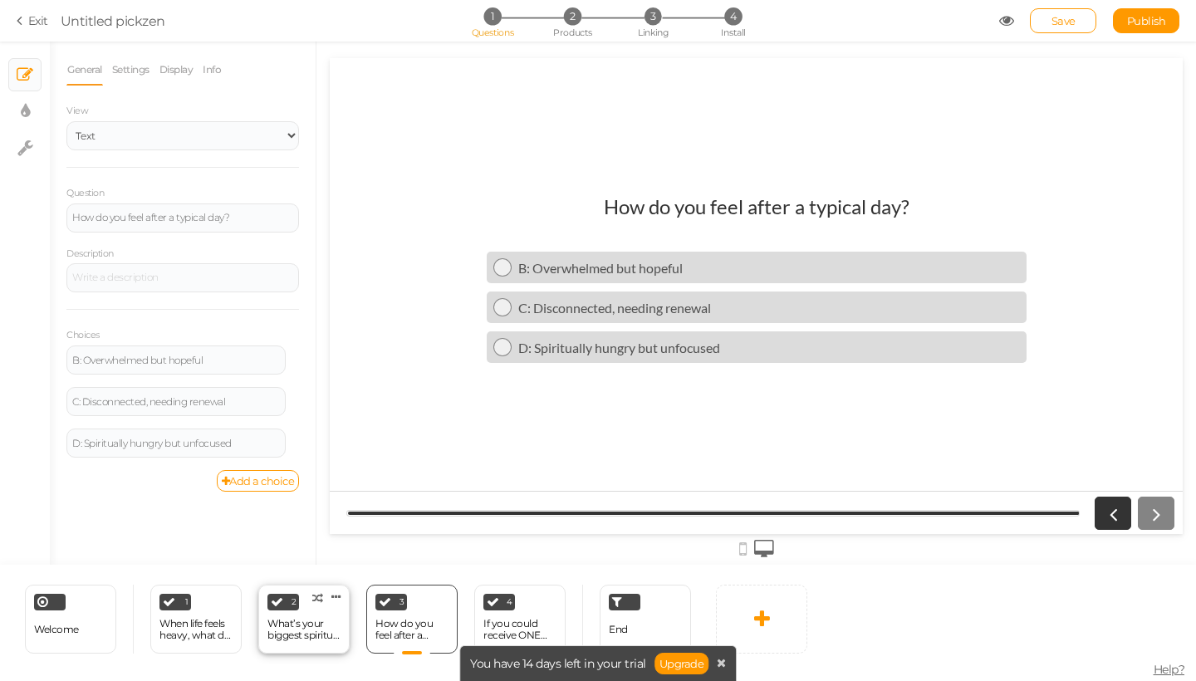
click at [305, 633] on div "What’s your biggest spiritual challenge right now?" at bounding box center [303, 629] width 73 height 23
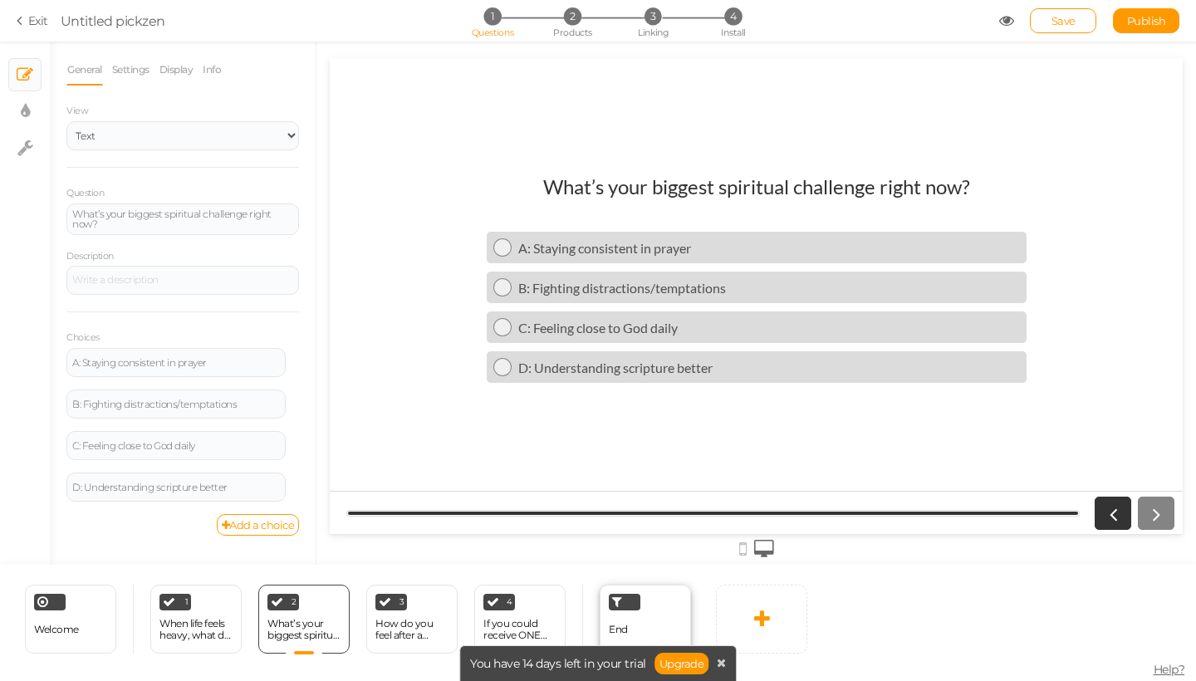
click at [645, 604] on div "End" at bounding box center [644, 618] width 91 height 69
select select "1000"
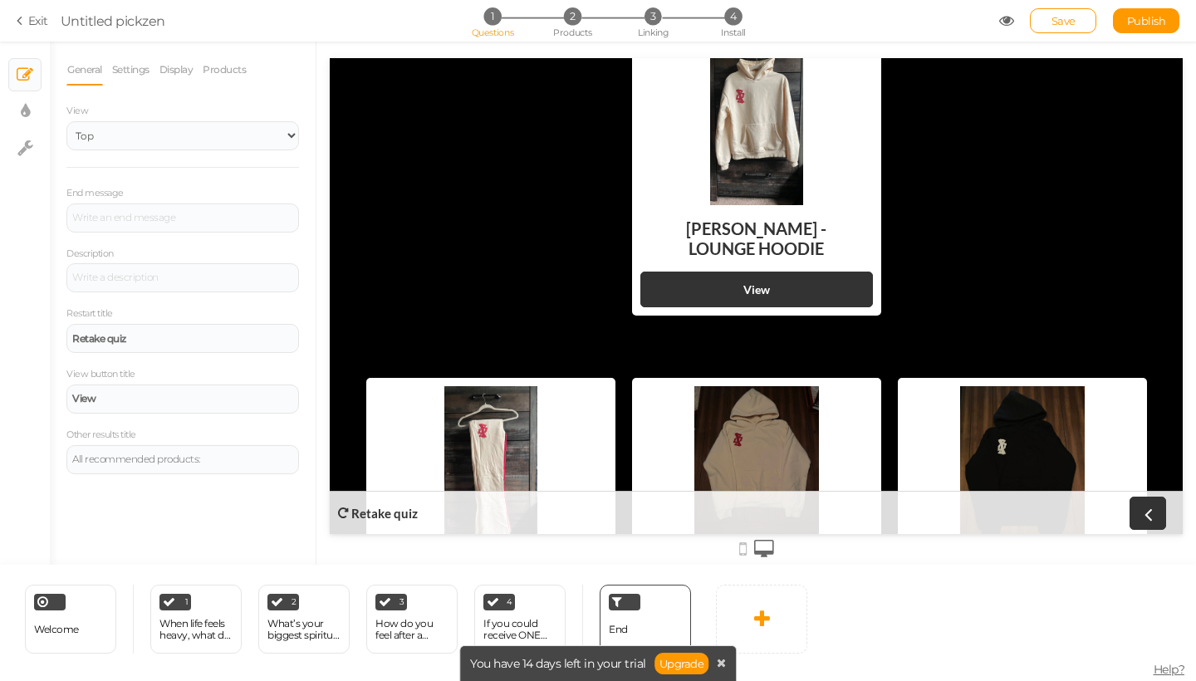
scroll to position [90, 0]
